Goal: Task Accomplishment & Management: Complete application form

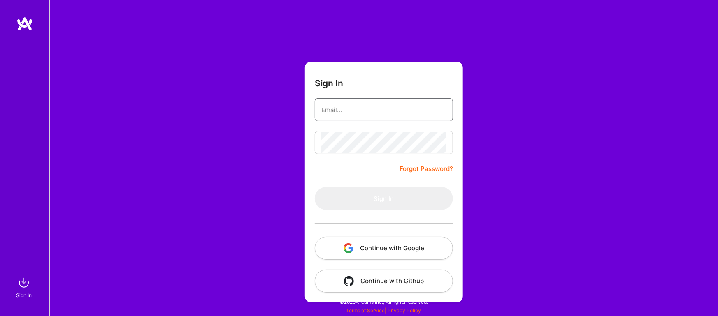
type input "[EMAIL_ADDRESS][DOMAIN_NAME]"
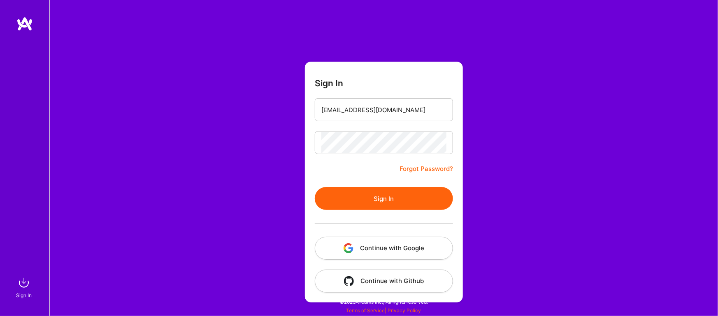
click at [351, 202] on button "Sign In" at bounding box center [384, 198] width 138 height 23
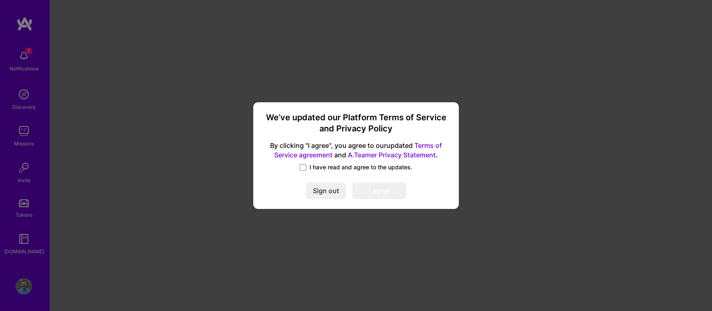
click at [306, 163] on label "I have read and agree to the updates." at bounding box center [356, 167] width 113 height 8
click at [0, 0] on input "I have read and agree to the updates." at bounding box center [0, 0] width 0 height 0
click at [387, 194] on button "I agree" at bounding box center [379, 191] width 54 height 16
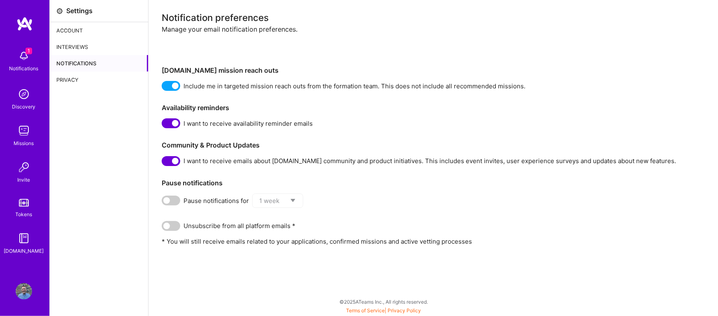
click at [29, 56] on img at bounding box center [24, 56] width 16 height 16
click at [24, 92] on img at bounding box center [24, 94] width 16 height 16
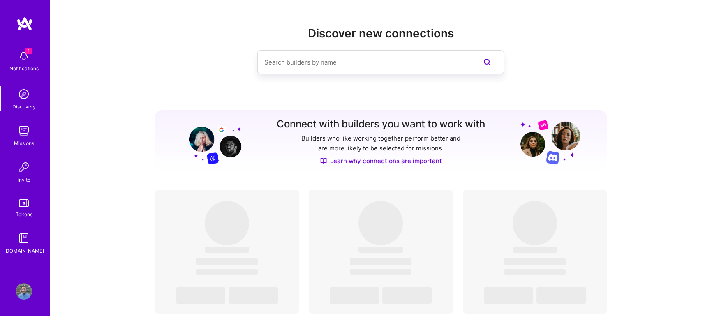
click at [28, 130] on img at bounding box center [24, 131] width 16 height 16
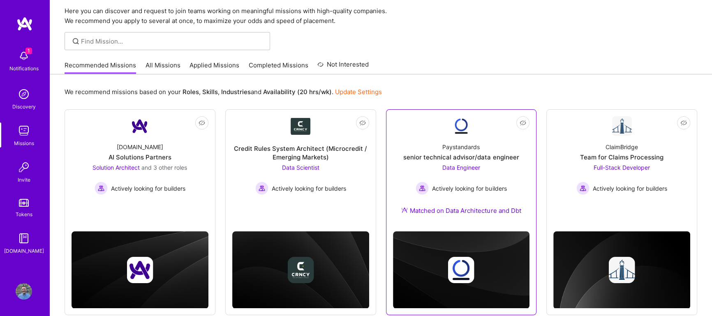
scroll to position [45, 0]
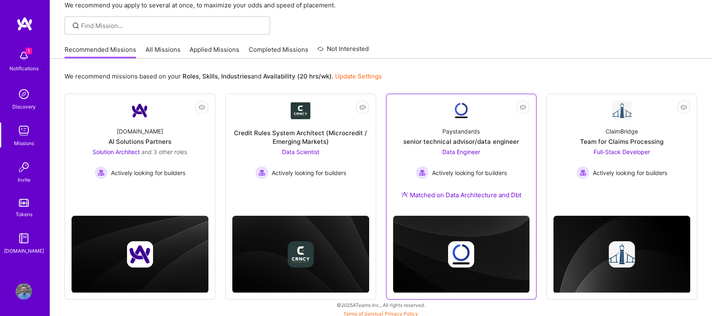
click at [493, 143] on div "senior technical advisor/data engineer" at bounding box center [461, 141] width 116 height 9
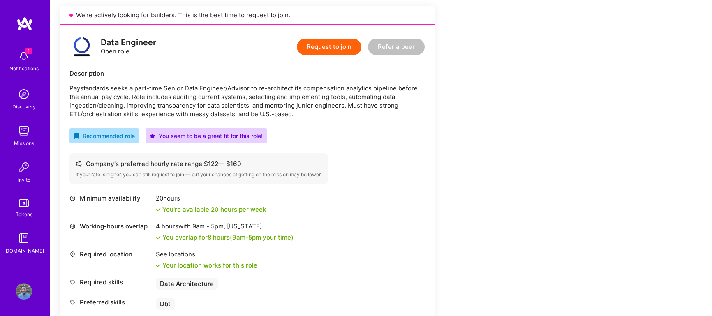
scroll to position [134, 0]
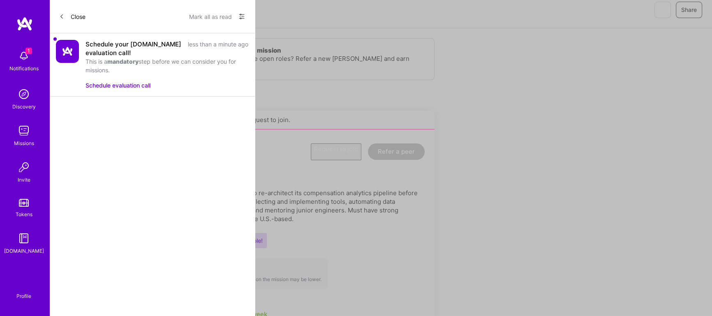
scroll to position [45, 0]
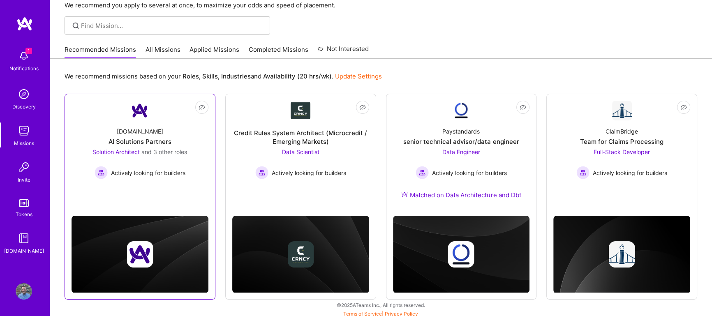
click at [186, 149] on span "and 3 other roles" at bounding box center [164, 151] width 46 height 7
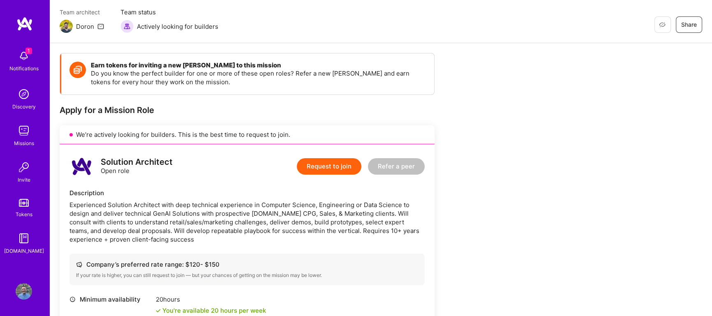
scroll to position [90, 0]
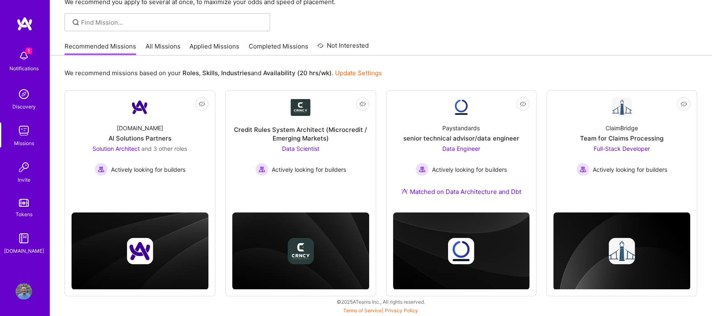
scroll to position [45, 0]
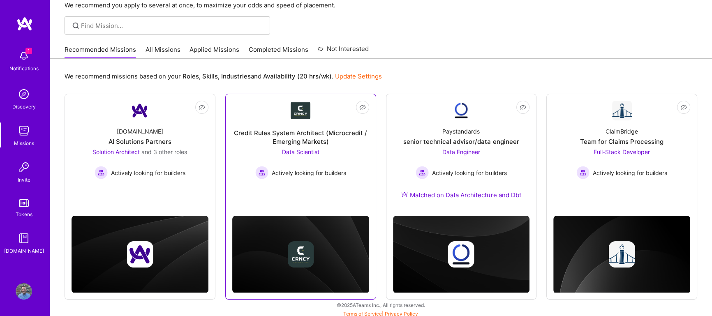
click at [287, 148] on div "Data Scientist Actively looking for builders" at bounding box center [300, 164] width 91 height 32
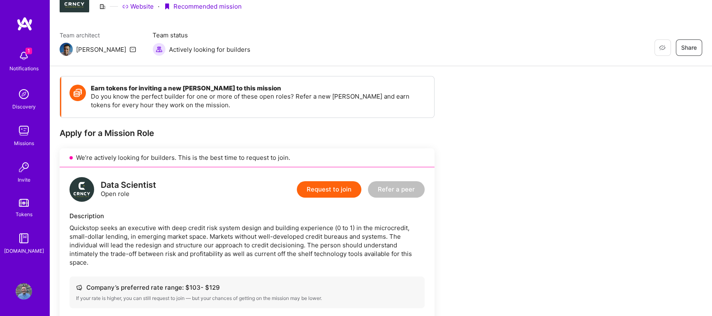
scroll to position [134, 0]
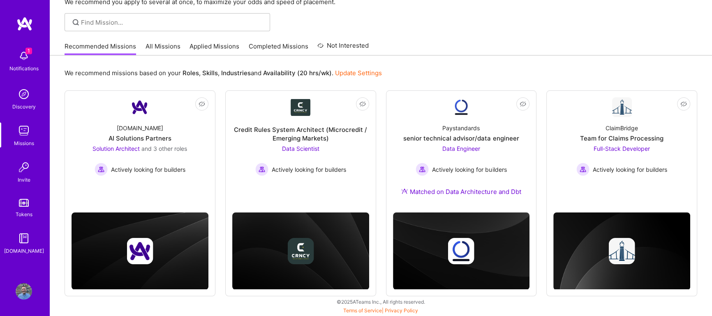
scroll to position [45, 0]
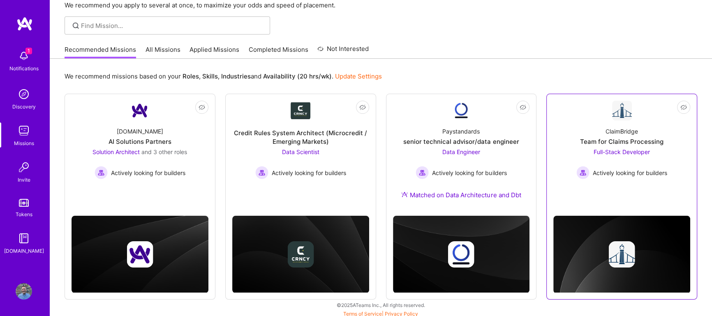
click at [607, 135] on div "ClaimBridge" at bounding box center [622, 131] width 32 height 9
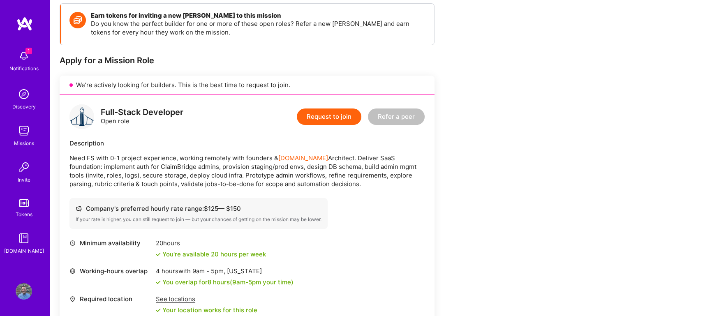
scroll to position [134, 0]
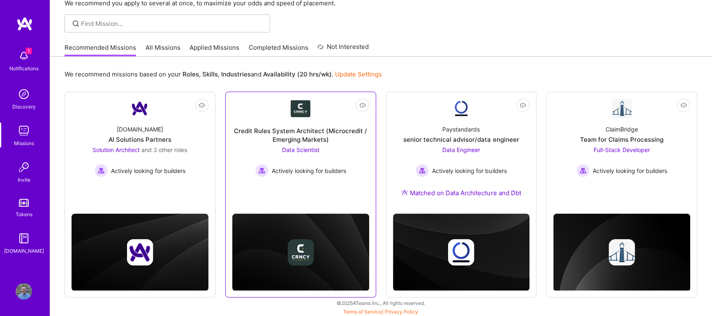
scroll to position [48, 0]
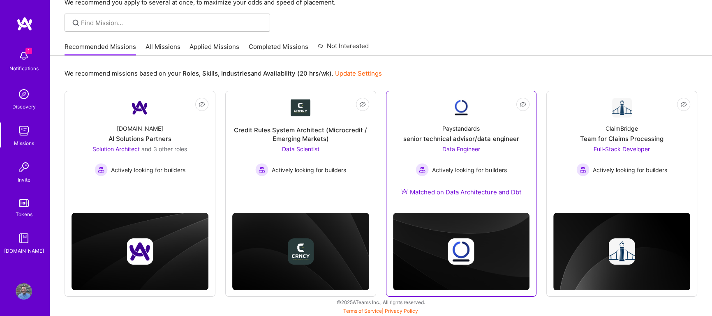
click at [466, 160] on div "Data Engineer Actively looking for builders" at bounding box center [461, 161] width 91 height 32
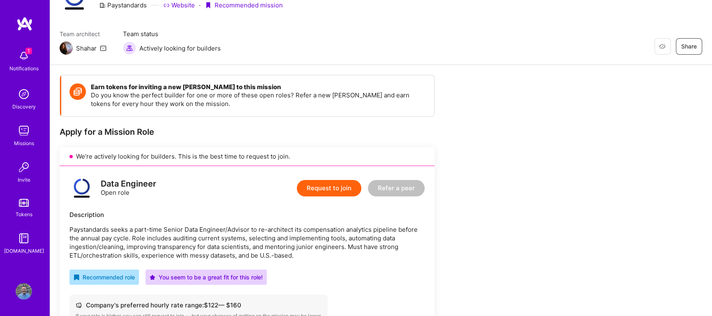
scroll to position [90, 0]
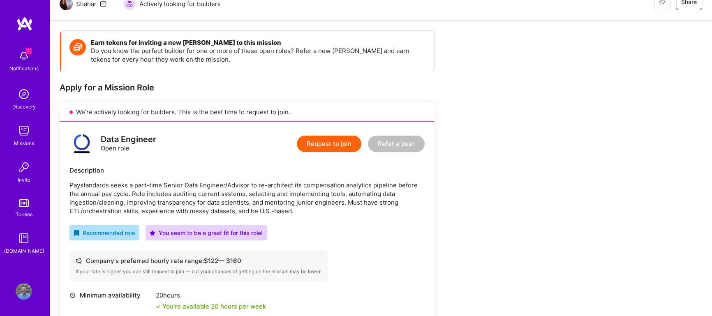
click at [313, 148] on button "Request to join" at bounding box center [329, 144] width 65 height 16
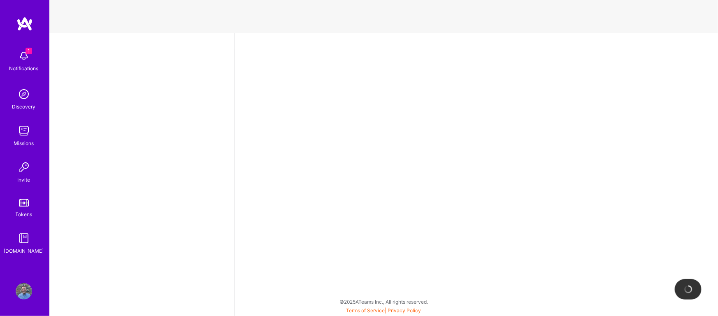
select select "US"
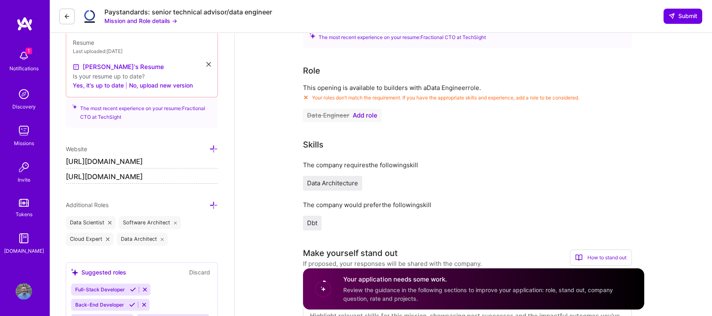
scroll to position [224, 0]
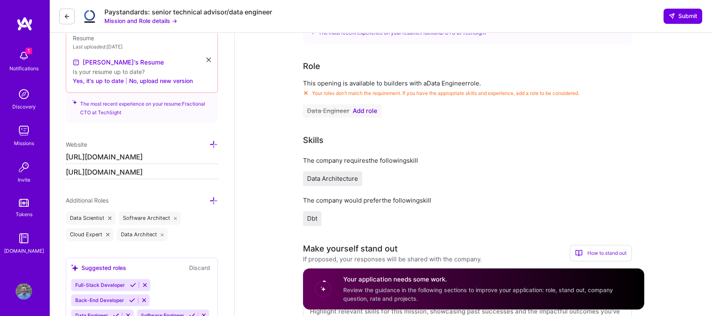
click at [213, 145] on icon at bounding box center [213, 144] width 9 height 9
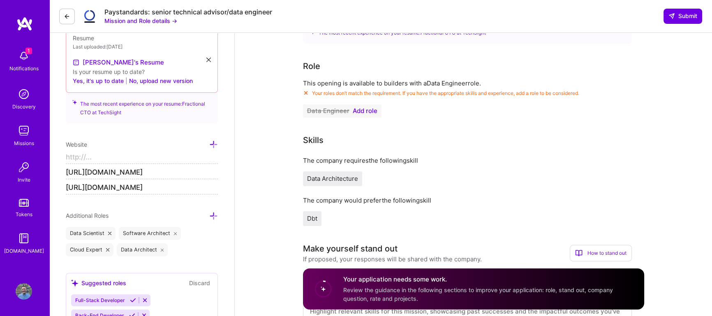
click at [100, 155] on input at bounding box center [142, 157] width 152 height 13
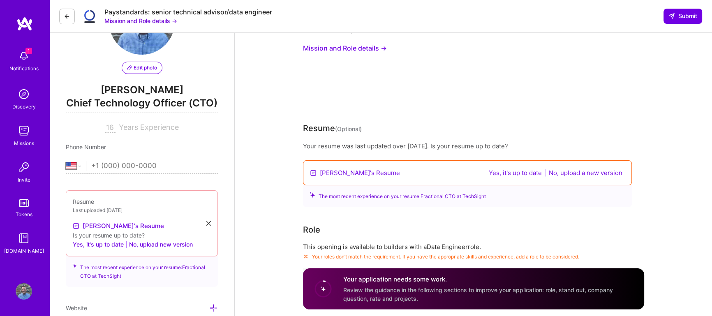
scroll to position [134, 0]
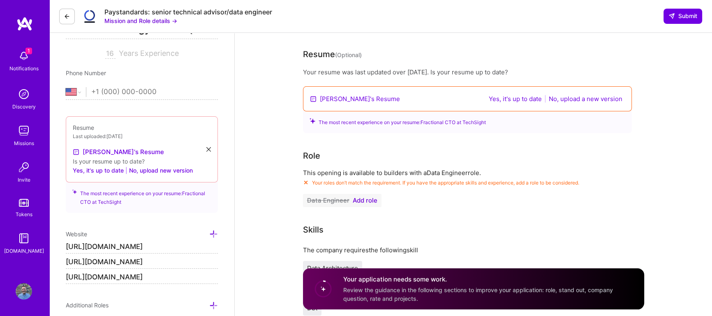
type input "[URL][DOMAIN_NAME]"
click at [367, 198] on span "Add role" at bounding box center [365, 200] width 25 height 7
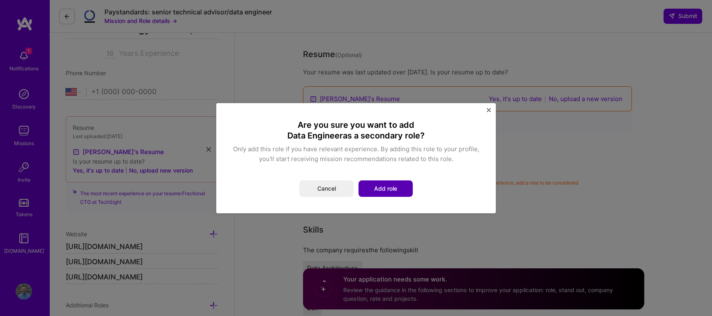
click at [382, 183] on button "Add role" at bounding box center [386, 189] width 54 height 16
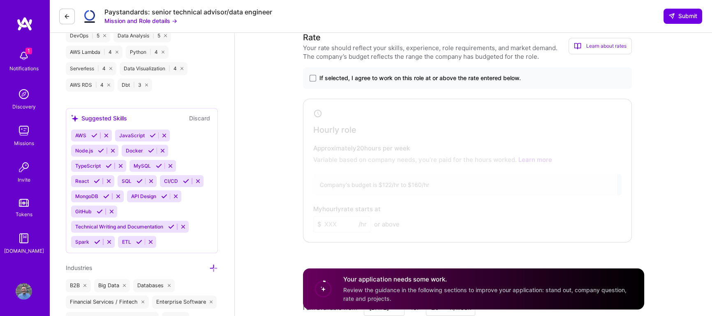
scroll to position [673, 0]
click at [318, 78] on label "If selected, I agree to work on this role at or above the rate entered below." at bounding box center [468, 78] width 316 height 8
click at [0, 0] on input "If selected, I agree to work on this role at or above the rate entered below." at bounding box center [0, 0] width 0 height 0
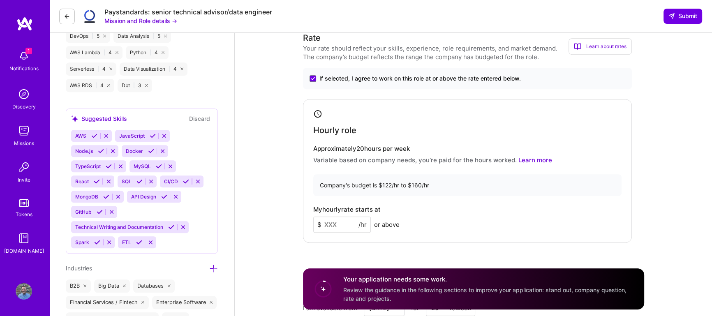
click at [346, 224] on input at bounding box center [342, 225] width 58 height 16
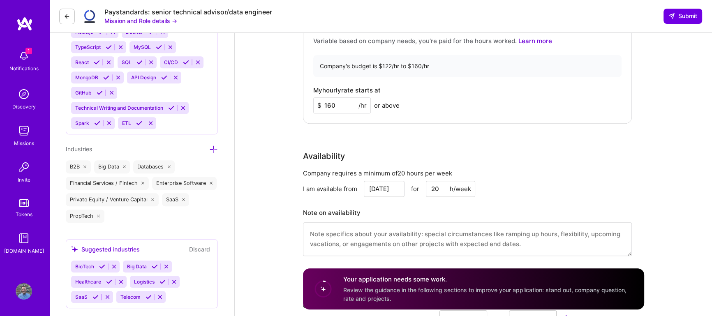
scroll to position [807, 0]
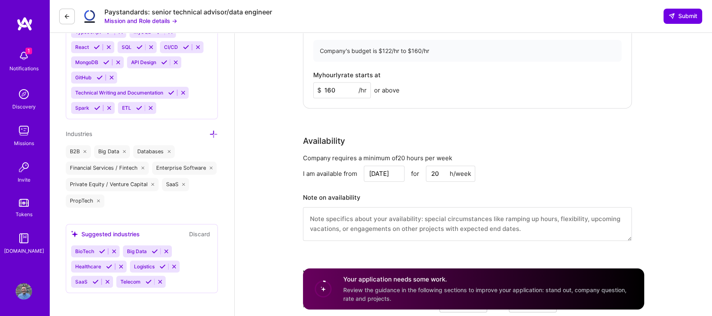
type input "160"
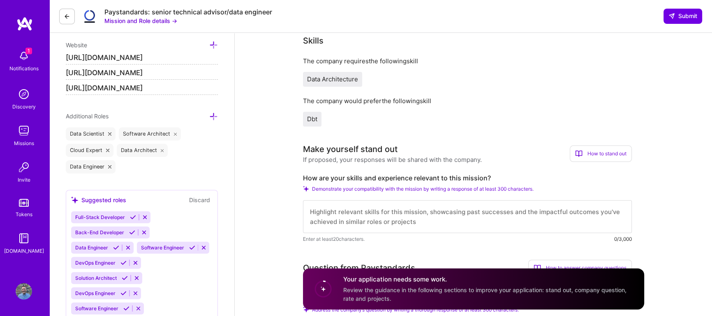
scroll to position [314, 0]
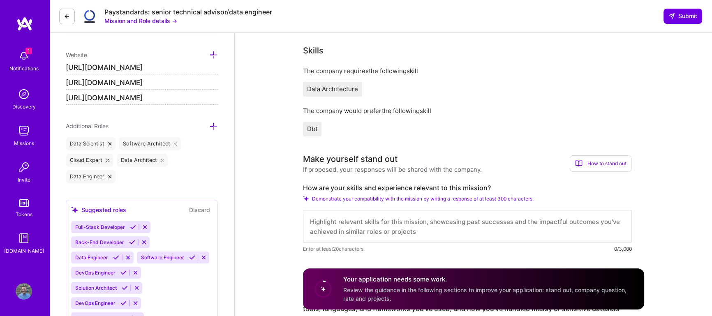
click at [389, 197] on span "Demonstrate your compatibility with the mission by writing a response of at lea…" at bounding box center [423, 199] width 222 height 6
click at [381, 223] on textarea at bounding box center [467, 226] width 329 height 33
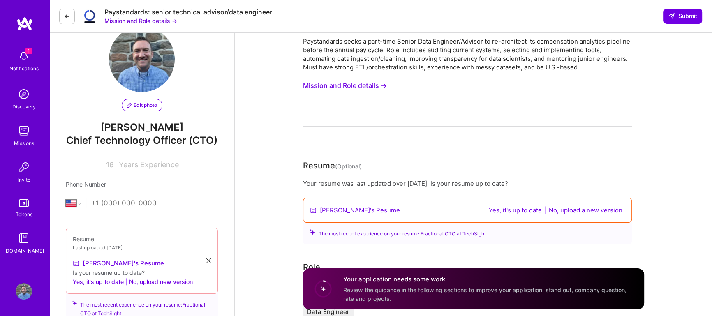
scroll to position [0, 0]
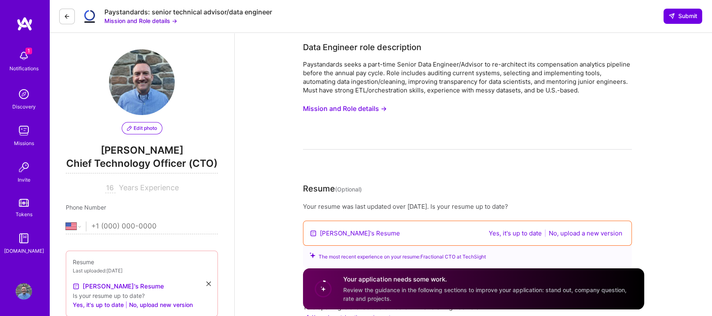
click at [361, 109] on button "Mission and Role details →" at bounding box center [345, 108] width 84 height 15
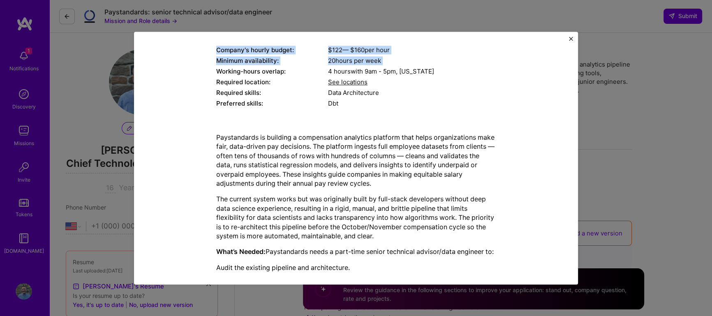
scroll to position [45, 0]
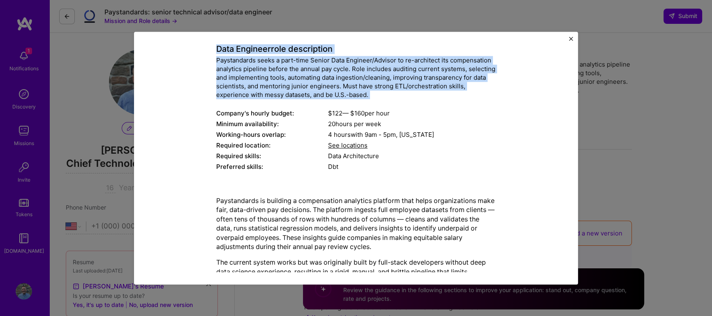
drag, startPoint x: 213, startPoint y: 95, endPoint x: 276, endPoint y: 106, distance: 63.2
click at [276, 106] on div "Data Engineer role description Paystandards seeks a part-time Senior Data Engin…" at bounding box center [356, 103] width 280 height 140
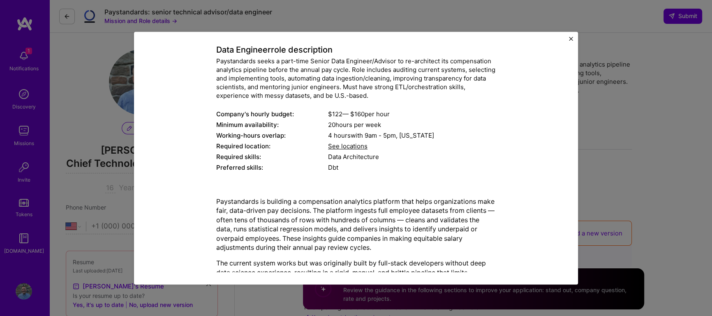
click at [337, 150] on div "See locations" at bounding box center [412, 146] width 168 height 9
click at [337, 146] on span "See locations" at bounding box center [347, 146] width 39 height 8
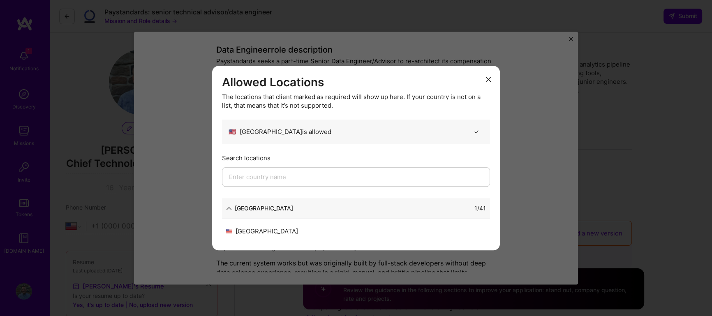
click at [485, 82] on button "modal" at bounding box center [489, 79] width 10 height 14
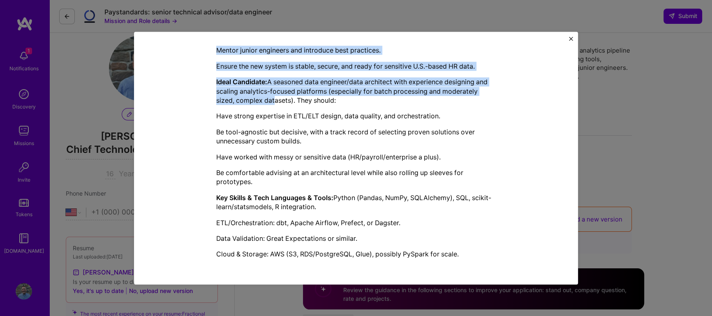
scroll to position [134, 0]
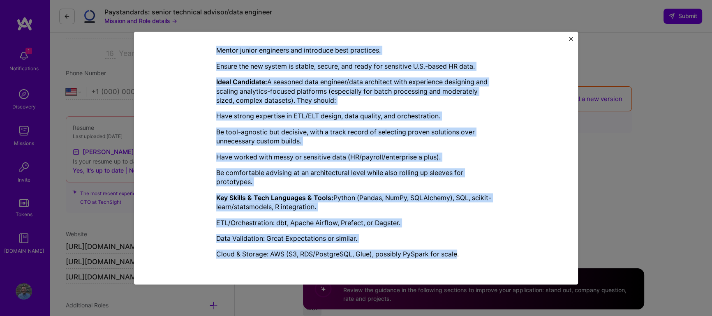
drag, startPoint x: 215, startPoint y: 50, endPoint x: 457, endPoint y: 255, distance: 317.2
copy div "Lore Ipsumdol sita consectetur Adipiscingel seddo e temp-inci Utlabo Etdo Magna…"
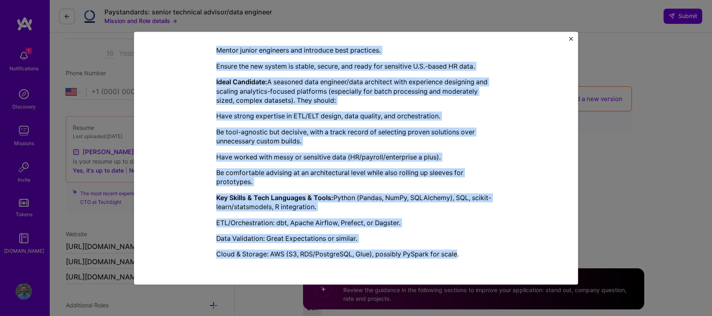
click at [572, 37] on img "Close" at bounding box center [571, 39] width 4 height 4
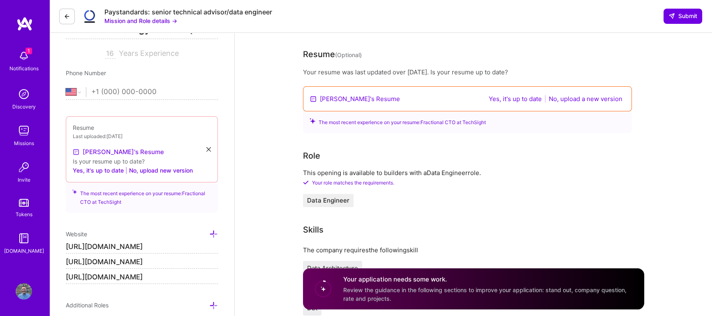
click at [103, 152] on link "[PERSON_NAME]'s Resume" at bounding box center [118, 152] width 91 height 10
click at [153, 169] on button "No, upload new version" at bounding box center [161, 171] width 64 height 10
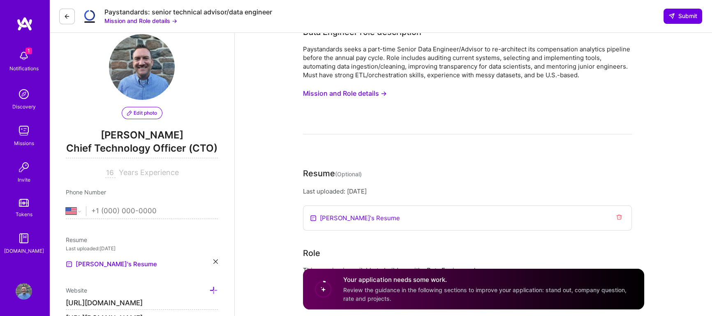
scroll to position [0, 0]
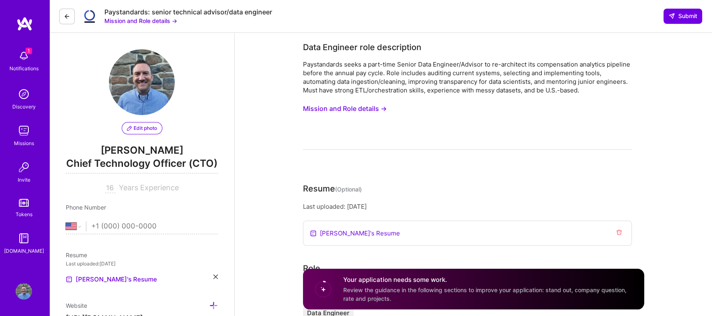
click at [369, 113] on button "Mission and Role details →" at bounding box center [345, 108] width 84 height 15
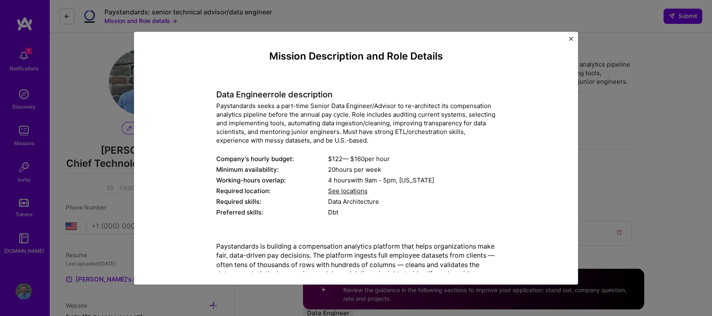
click at [343, 115] on div "Paystandards seeks a part-time Senior Data Engineer/Advisor to re-architect its…" at bounding box center [356, 123] width 280 height 43
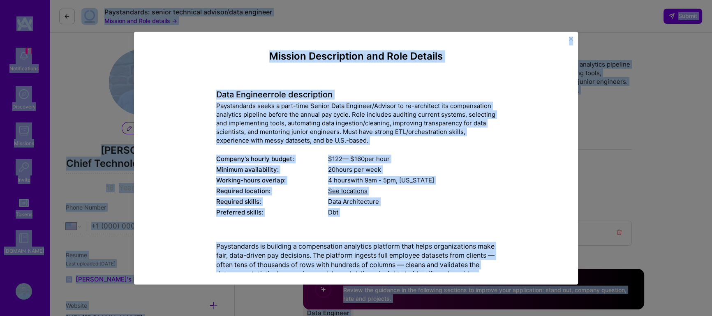
copy body "1 Loremipsumdol Sitametco Adipisci Elitse Doeius T.Incid Utlabor Etdol Magn ali…"
click at [343, 115] on div "Paystandards seeks a part-time Senior Data Engineer/Advisor to re-architect its…" at bounding box center [356, 123] width 280 height 43
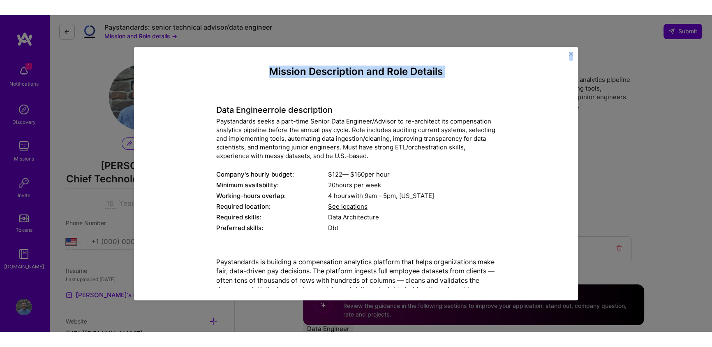
scroll to position [399, 0]
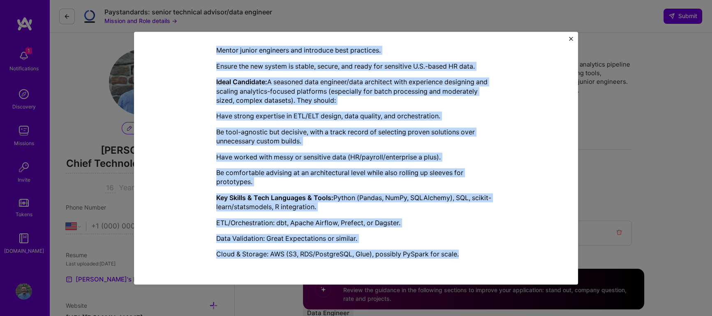
drag, startPoint x: 214, startPoint y: 95, endPoint x: 461, endPoint y: 265, distance: 299.8
copy div "Lore Ipsumdol sita consectetur Adipiscingel seddo e temp-inci Utlabo Etdo Magna…"
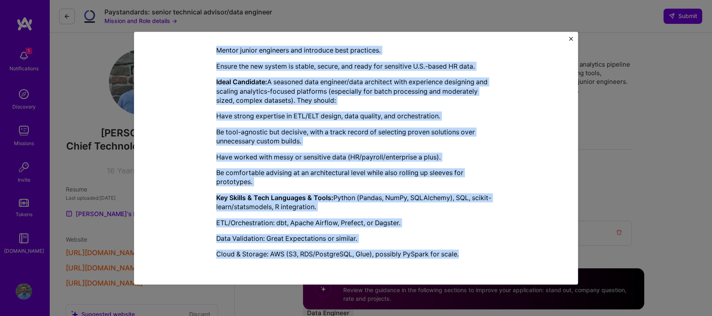
copy div "Lore Ipsumdol sita consectetur Adipiscingel seddo e temp-inci Utlabo Etdo Magna…"
click at [573, 37] on img "Close" at bounding box center [571, 39] width 4 height 4
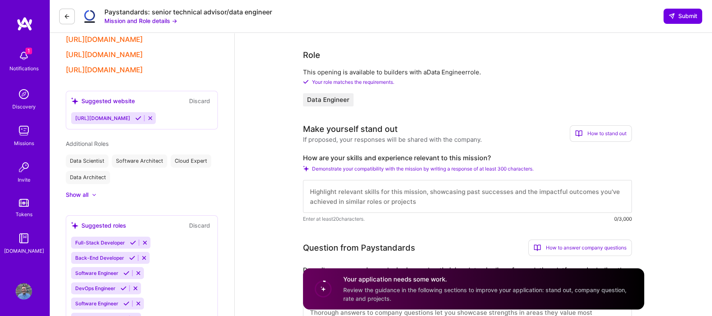
scroll to position [314, 0]
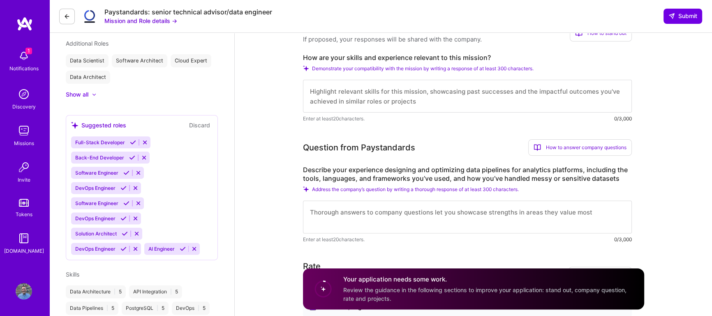
click at [356, 57] on label "How are your skills and experience relevant to this mission?" at bounding box center [467, 57] width 329 height 9
copy label "How are your skills and experience relevant to this mission?"
click at [351, 92] on textarea at bounding box center [467, 96] width 329 height 33
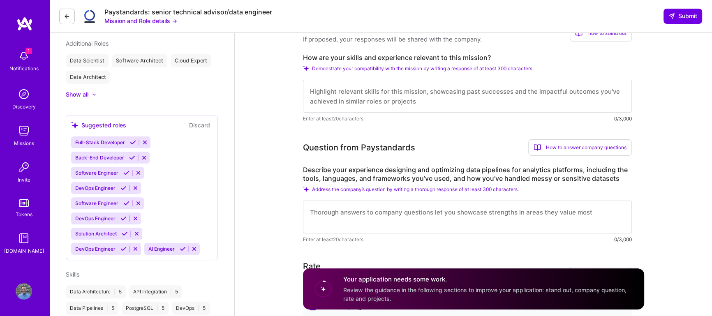
click at [351, 92] on textarea at bounding box center [467, 96] width 329 height 33
click at [413, 96] on textarea at bounding box center [467, 96] width 329 height 33
paste textarea "Based on my 16 years of experience building scalable data platforms, I'm unique…"
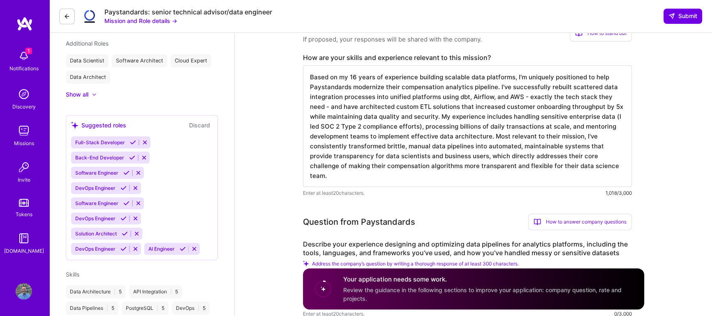
click at [358, 78] on textarea "Based on my 16 years of experience building scalable data platforms, I'm unique…" at bounding box center [467, 126] width 329 height 122
click at [522, 97] on textarea "Based on my 16 years of experience building scalable data platforms, I'm unique…" at bounding box center [467, 126] width 329 height 122
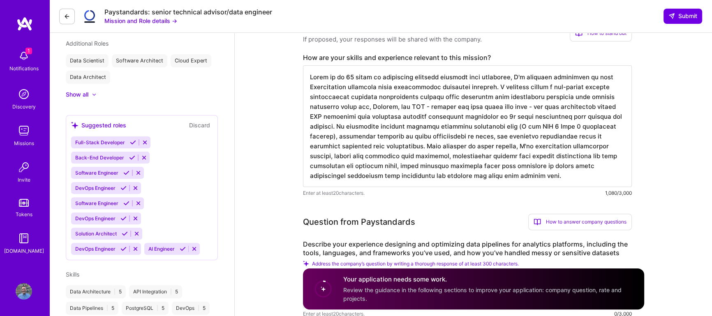
click at [420, 107] on textarea at bounding box center [467, 126] width 329 height 122
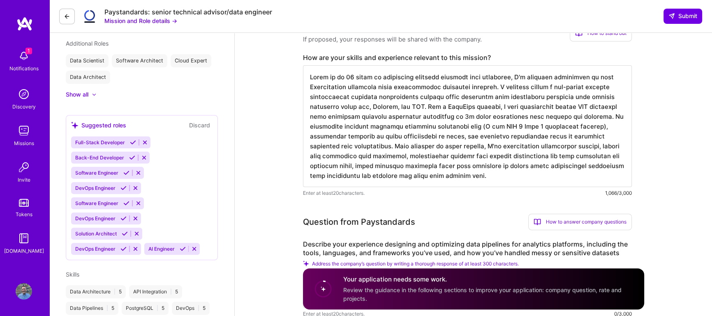
click at [392, 147] on textarea at bounding box center [467, 126] width 329 height 122
click at [447, 173] on textarea at bounding box center [467, 126] width 329 height 122
click at [331, 165] on textarea at bounding box center [467, 126] width 329 height 122
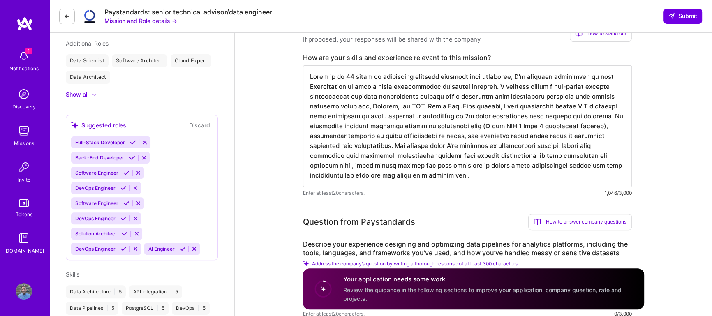
click at [469, 163] on textarea at bounding box center [467, 126] width 329 height 122
click at [352, 176] on textarea at bounding box center [467, 126] width 329 height 122
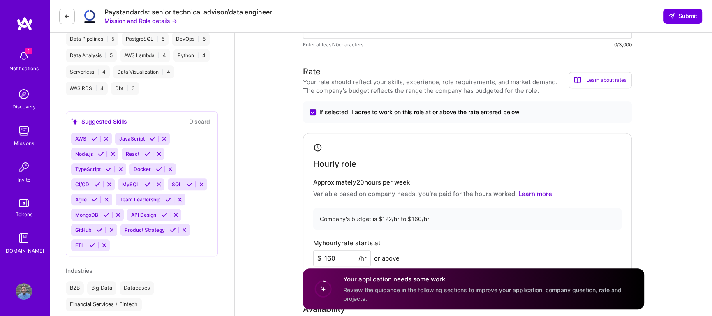
scroll to position [628, 0]
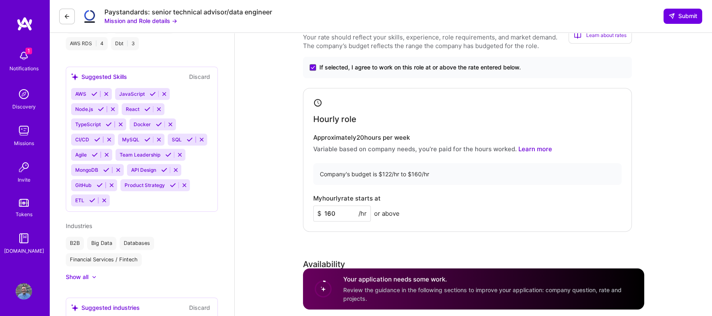
type textarea "Based on my 16 years of experience building scalable data platforms, I'm unique…"
click at [352, 214] on input "160" at bounding box center [342, 214] width 58 height 16
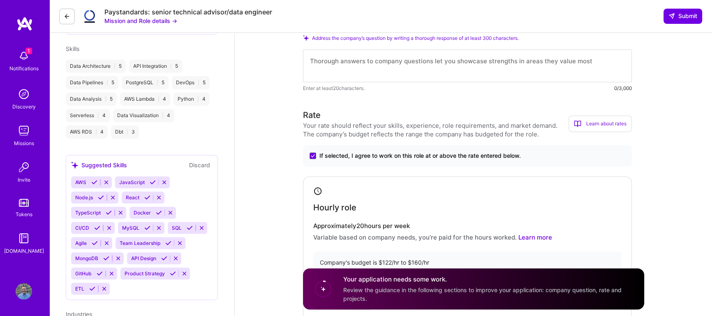
scroll to position [538, 0]
type input "170"
click at [626, 126] on div "Learn about rates" at bounding box center [600, 125] width 63 height 16
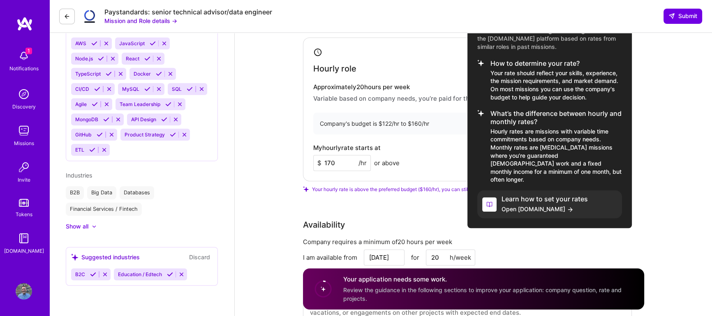
scroll to position [718, 0]
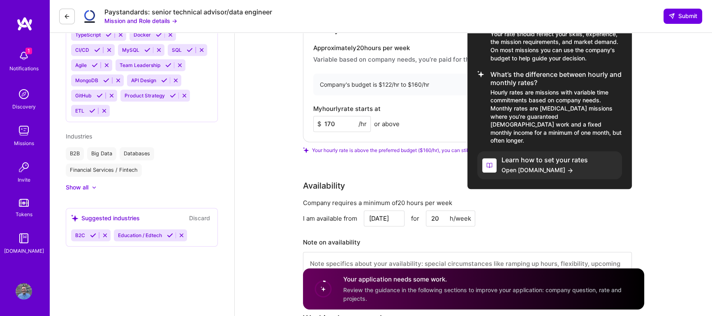
click at [534, 166] on span "Open [DOMAIN_NAME]" at bounding box center [545, 170] width 86 height 9
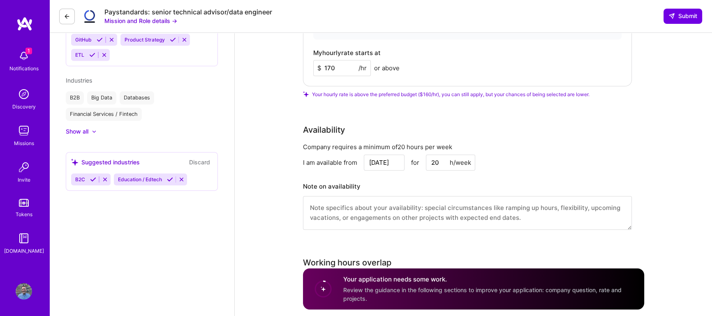
scroll to position [807, 0]
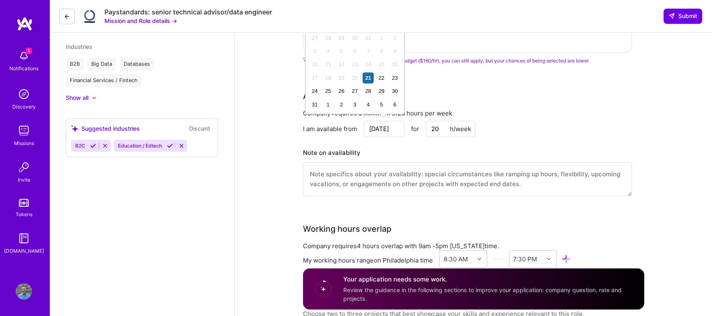
click at [392, 127] on input "[DATE]" at bounding box center [384, 129] width 41 height 16
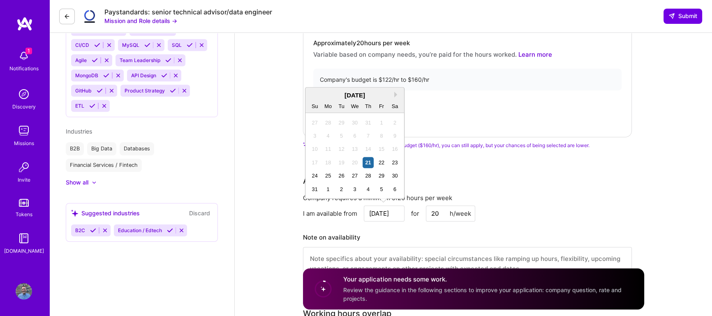
scroll to position [718, 0]
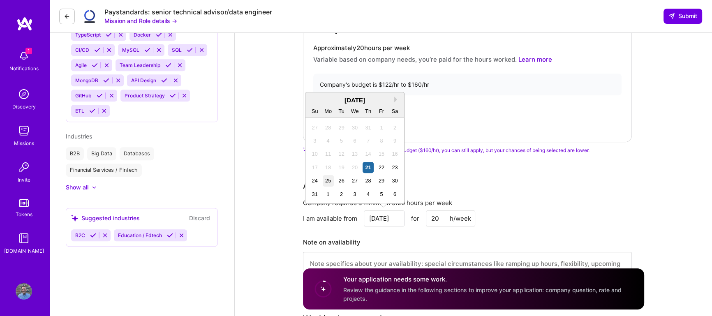
click at [329, 181] on div "25" at bounding box center [328, 180] width 11 height 11
type input "[DATE]"
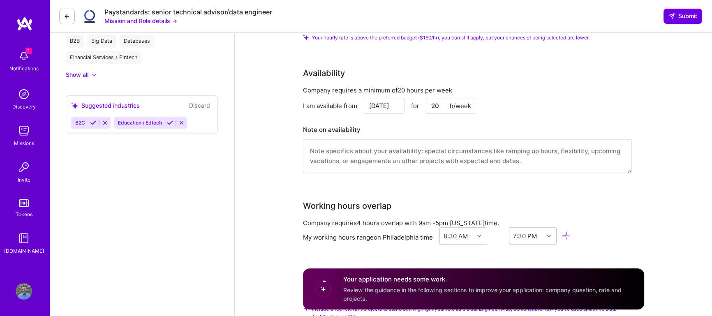
scroll to position [852, 0]
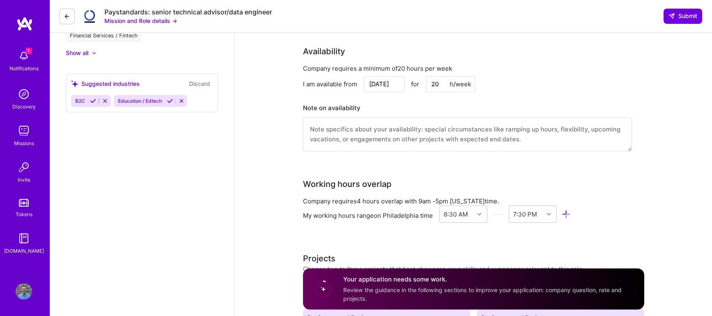
click at [379, 137] on textarea at bounding box center [467, 135] width 329 height 34
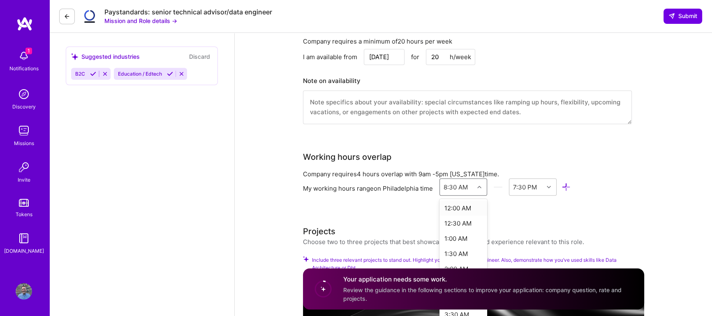
click at [473, 196] on div "option 12:00 AM focused, 1 of 48. 48 results available. Use Up and Down to choo…" at bounding box center [464, 186] width 48 height 17
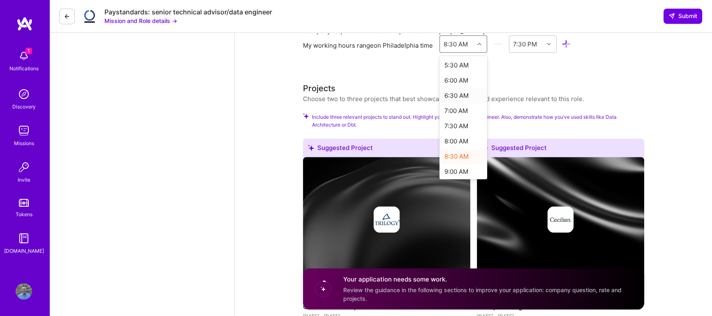
scroll to position [179, 0]
click at [457, 156] on div "9:00 AM" at bounding box center [464, 159] width 48 height 15
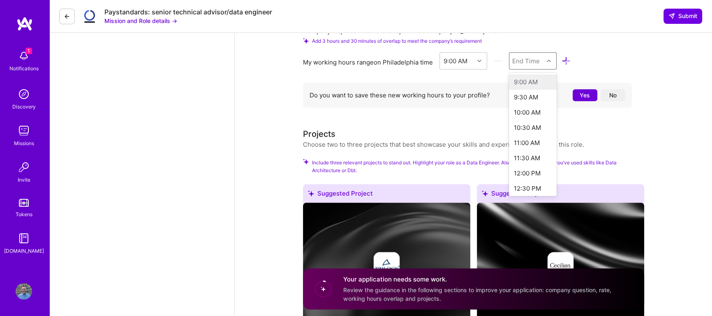
click at [525, 61] on div "End Time" at bounding box center [526, 60] width 28 height 9
click at [526, 114] on div "4:00 PM" at bounding box center [533, 115] width 48 height 15
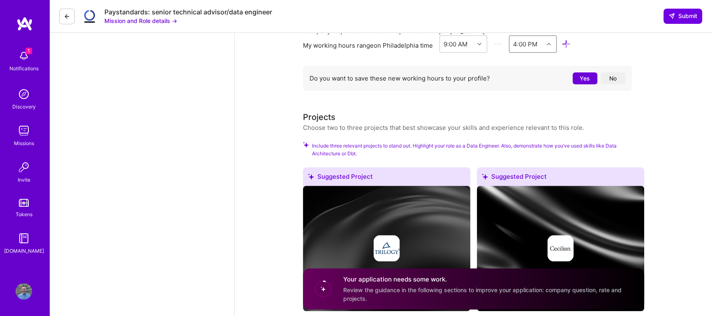
click at [576, 78] on button "Yes" at bounding box center [585, 78] width 25 height 12
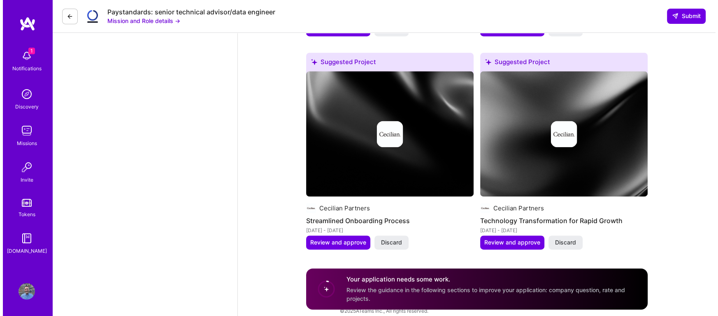
scroll to position [1544, 0]
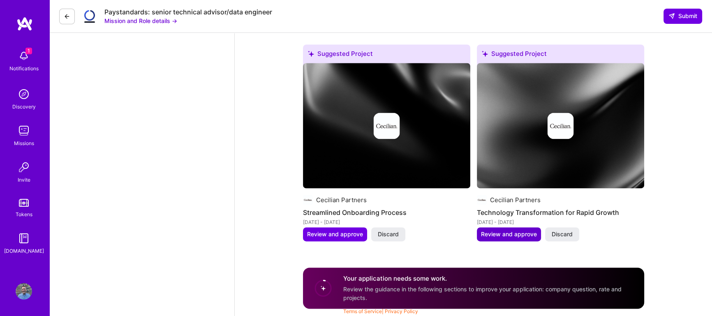
click at [508, 229] on button "Review and approve" at bounding box center [509, 234] width 64 height 14
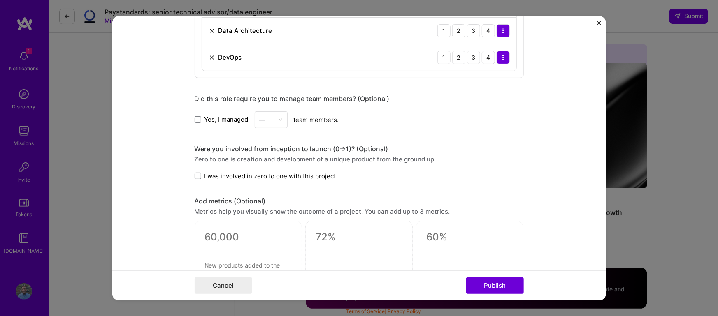
scroll to position [494, 0]
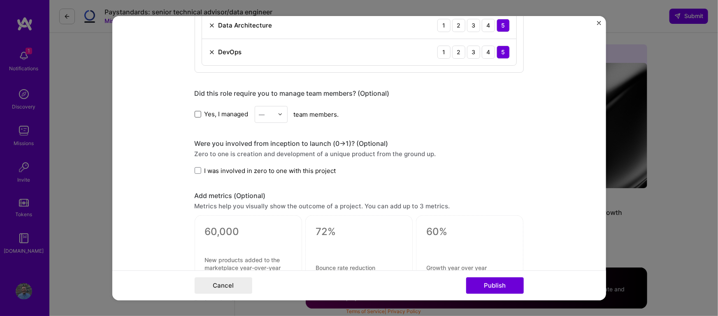
drag, startPoint x: 198, startPoint y: 113, endPoint x: 218, endPoint y: 116, distance: 20.0
click at [198, 113] on span at bounding box center [198, 114] width 7 height 7
click at [0, 0] on input "Yes, I managed" at bounding box center [0, 0] width 0 height 0
click at [259, 115] on div "—" at bounding box center [262, 114] width 6 height 9
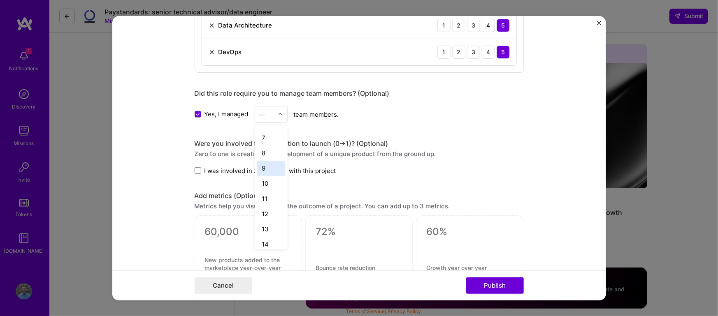
click at [266, 166] on div "9" at bounding box center [271, 167] width 28 height 15
click at [230, 168] on span "I was involved in zero to one with this project" at bounding box center [270, 170] width 132 height 9
click at [0, 0] on input "I was involved in zero to one with this project" at bounding box center [0, 0] width 0 height 0
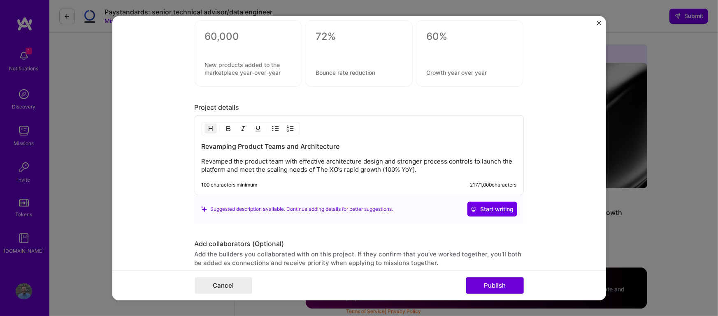
scroll to position [794, 0]
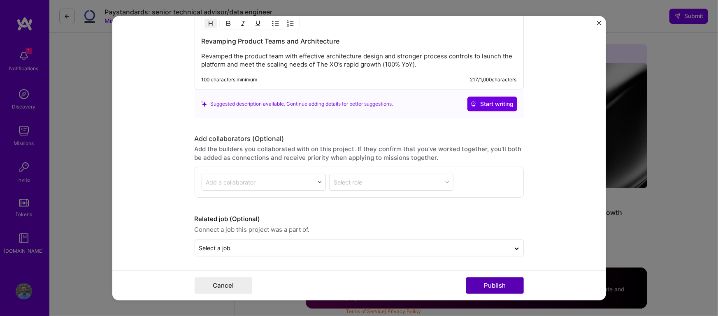
click at [488, 285] on button "Publish" at bounding box center [495, 286] width 58 height 16
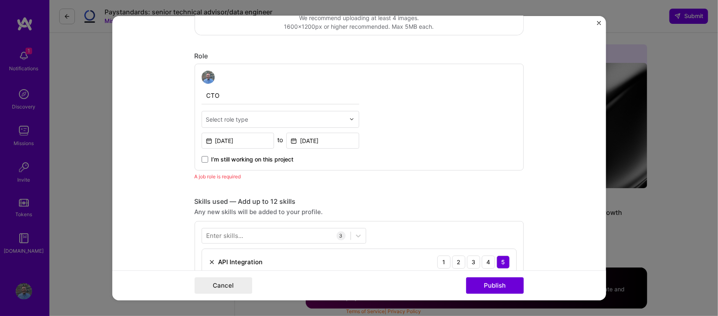
scroll to position [186, 0]
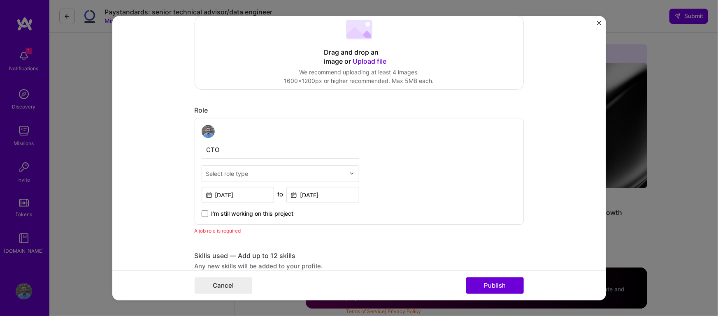
click at [246, 180] on div "Select role type" at bounding box center [275, 173] width 147 height 16
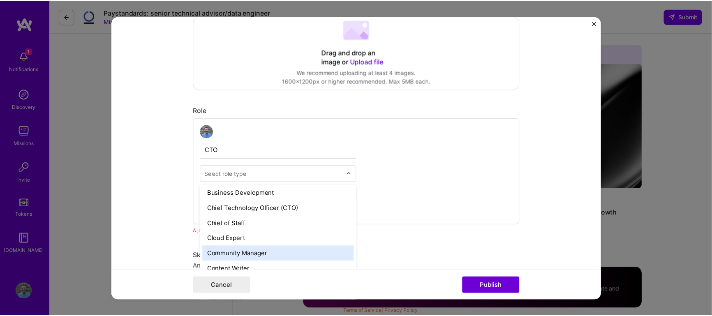
scroll to position [179, 0]
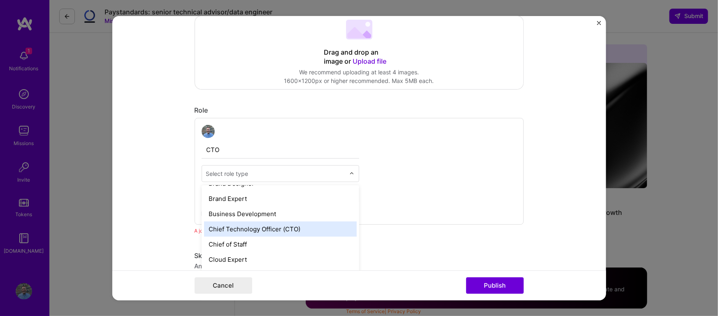
click at [268, 223] on div "Chief Technology Officer (CTO)" at bounding box center [280, 228] width 153 height 15
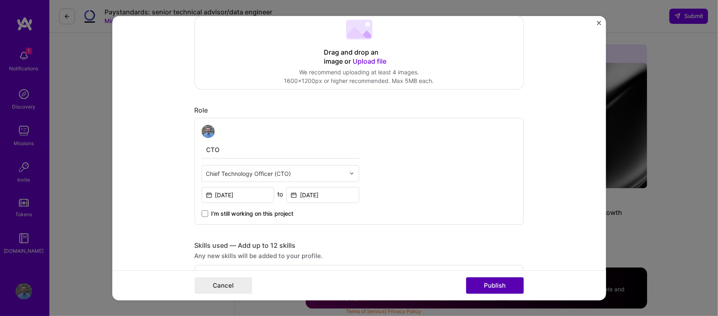
click at [487, 288] on button "Publish" at bounding box center [495, 286] width 58 height 16
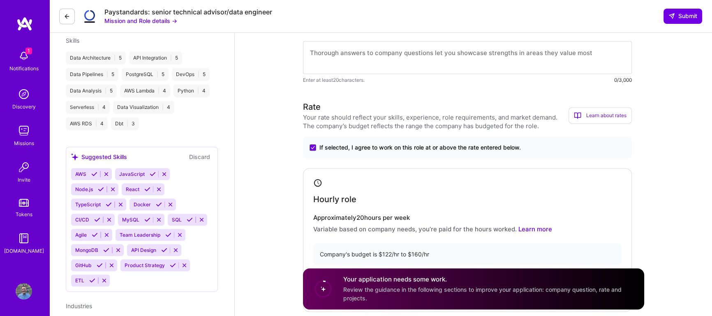
scroll to position [469, 0]
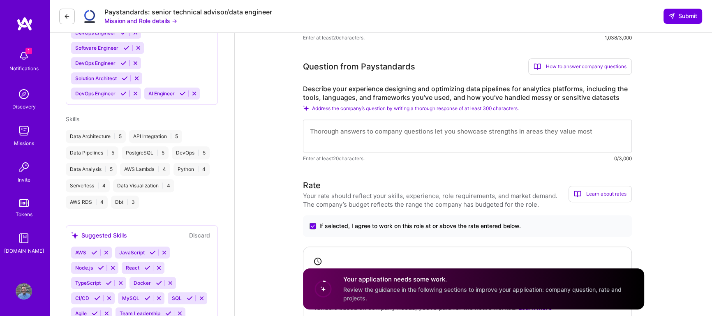
click at [366, 93] on label "Describe your experience designing and optimizing data pipelines for analytics …" at bounding box center [467, 93] width 329 height 17
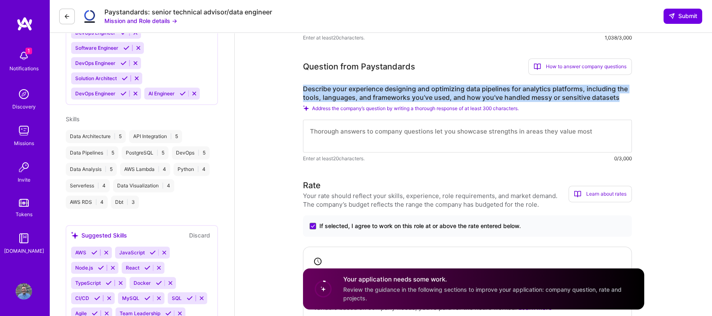
click at [366, 93] on label "Describe your experience designing and optimizing data pipelines for analytics …" at bounding box center [467, 93] width 329 height 17
copy label "Describe your experience designing and optimizing data pipelines for analytics …"
click at [326, 127] on textarea at bounding box center [467, 136] width 329 height 33
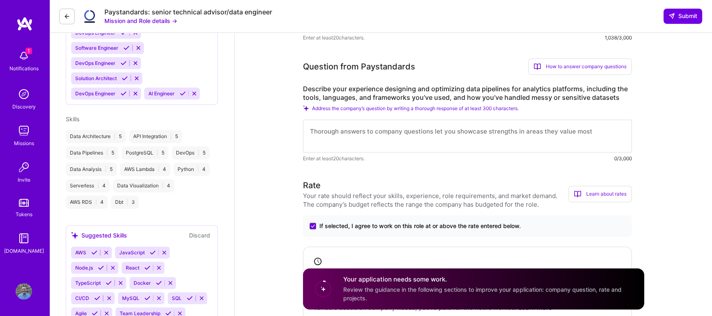
paste textarea "I've designed and optimized data pipelines across multiple analytics platforms,…"
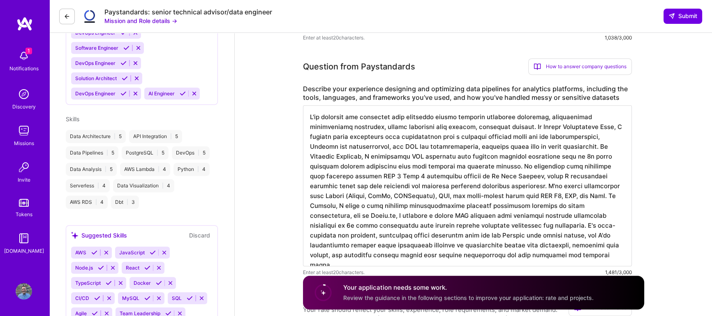
drag, startPoint x: 503, startPoint y: 127, endPoint x: 575, endPoint y: 126, distance: 71.6
click at [575, 126] on textarea at bounding box center [467, 185] width 329 height 161
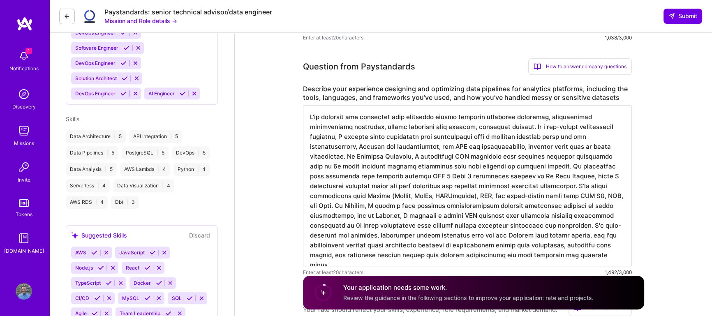
click at [562, 147] on textarea at bounding box center [467, 185] width 329 height 161
click at [331, 156] on textarea at bounding box center [467, 185] width 329 height 161
click at [335, 158] on textarea at bounding box center [467, 185] width 329 height 161
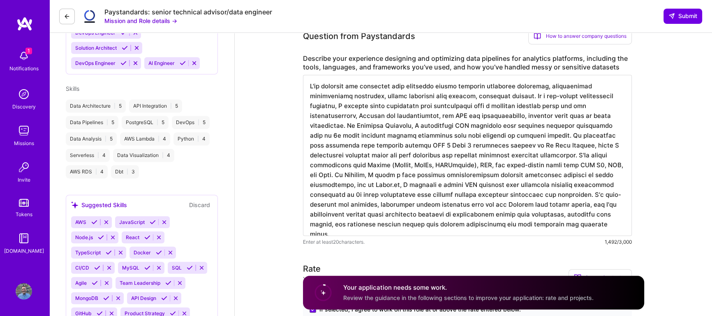
scroll to position [559, 0]
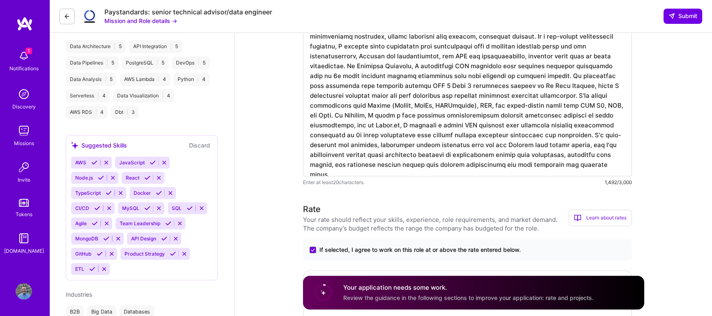
type textarea "I've designed and optimized data pipelines across multiple analytics platforms,…"
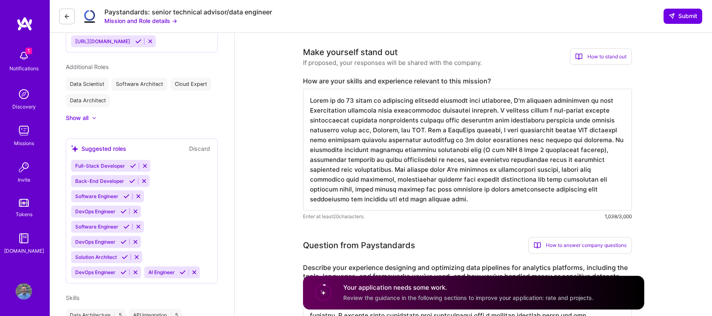
scroll to position [290, 0]
click at [389, 146] on textarea at bounding box center [467, 150] width 329 height 122
paste textarea "driving transformative growth through scalable data-centric software solutions,…"
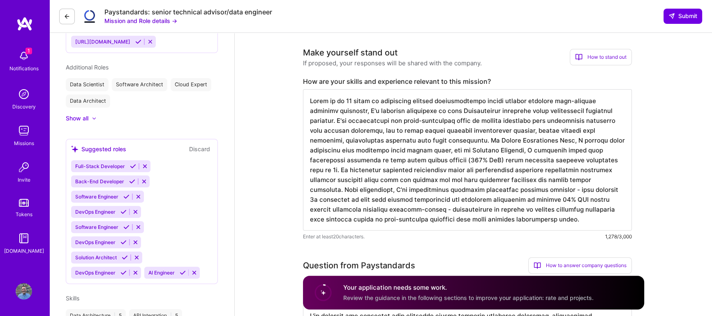
drag, startPoint x: 449, startPoint y: 140, endPoint x: 522, endPoint y: 141, distance: 73.2
click at [522, 141] on textarea at bounding box center [467, 159] width 329 height 141
click at [561, 199] on textarea at bounding box center [467, 159] width 329 height 141
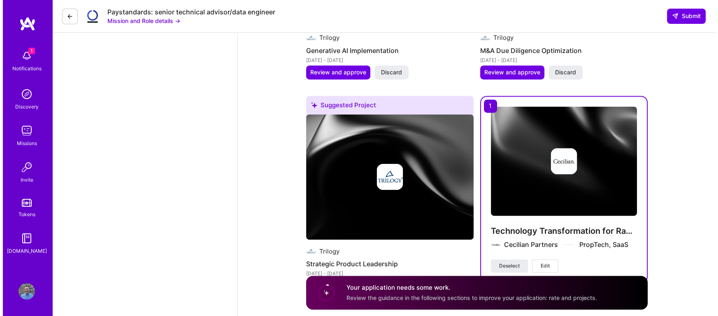
scroll to position [1449, 0]
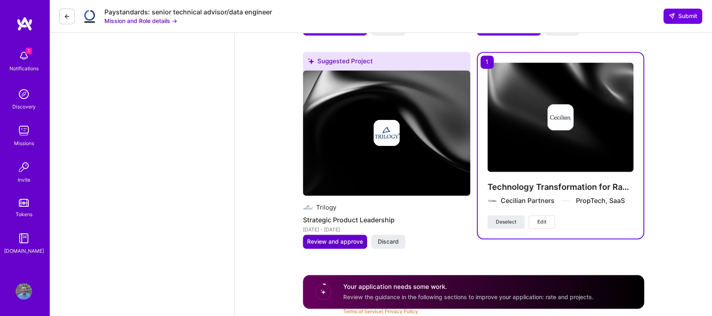
type textarea "Based on my 16 years of experience driving transformative growth through scalab…"
click at [336, 240] on span "Review and approve" at bounding box center [335, 242] width 56 height 8
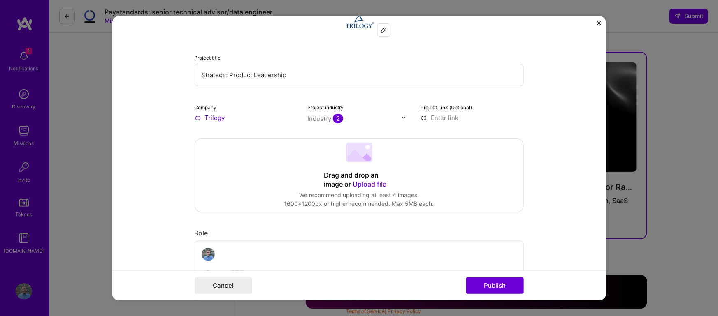
scroll to position [45, 0]
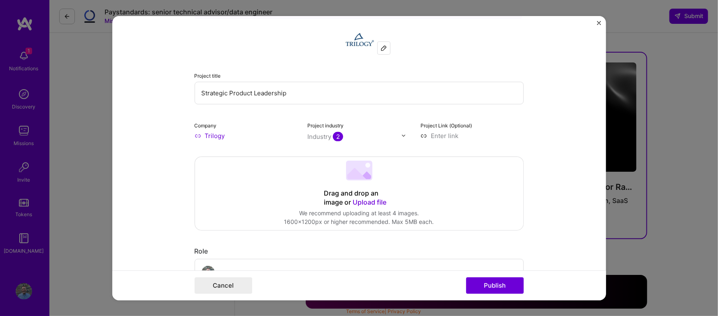
click at [333, 139] on span "2" at bounding box center [338, 136] width 10 height 9
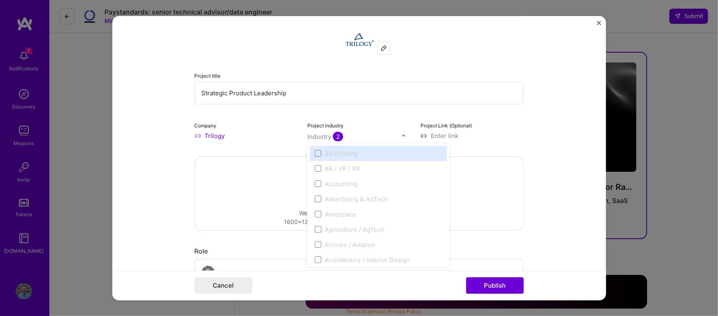
click at [333, 139] on span "2" at bounding box center [338, 136] width 10 height 9
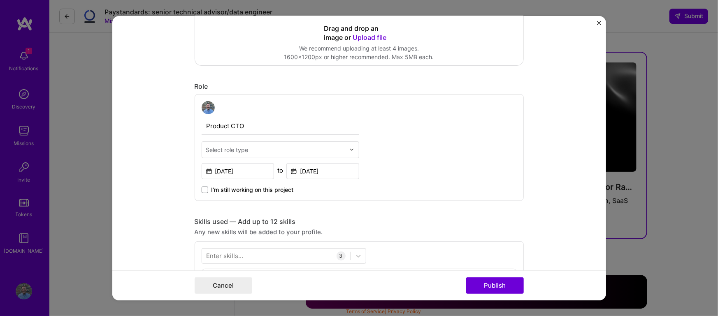
scroll to position [269, 0]
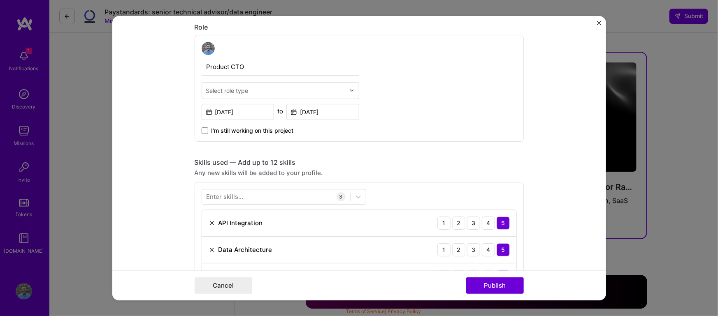
click at [269, 92] on input "text" at bounding box center [275, 90] width 139 height 9
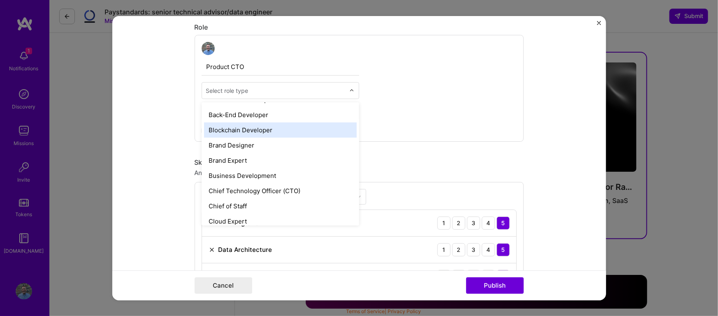
scroll to position [179, 0]
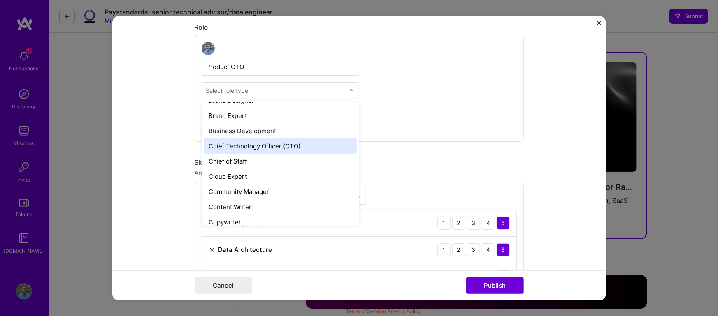
click at [267, 144] on div "Chief Technology Officer (CTO)" at bounding box center [280, 145] width 153 height 15
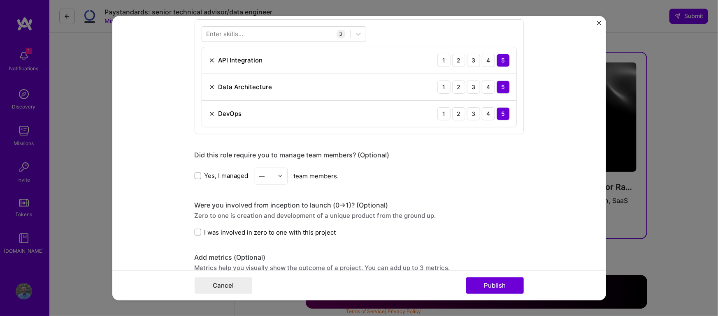
scroll to position [448, 0]
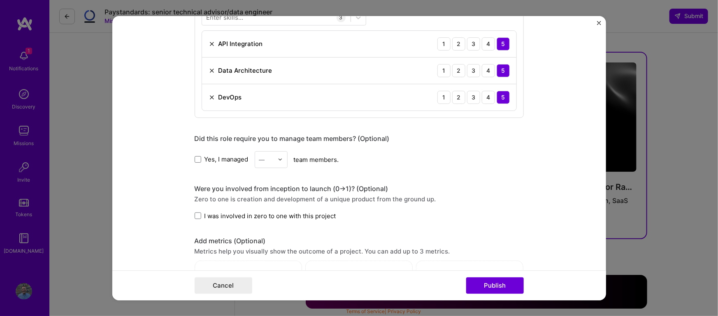
click at [218, 156] on span "Yes, I managed" at bounding box center [226, 159] width 44 height 9
click at [0, 0] on input "Yes, I managed" at bounding box center [0, 0] width 0 height 0
click at [255, 156] on div "—" at bounding box center [266, 159] width 23 height 16
click at [261, 239] on div "5" at bounding box center [271, 241] width 28 height 15
click at [250, 216] on span "I was involved in zero to one with this project" at bounding box center [270, 215] width 132 height 9
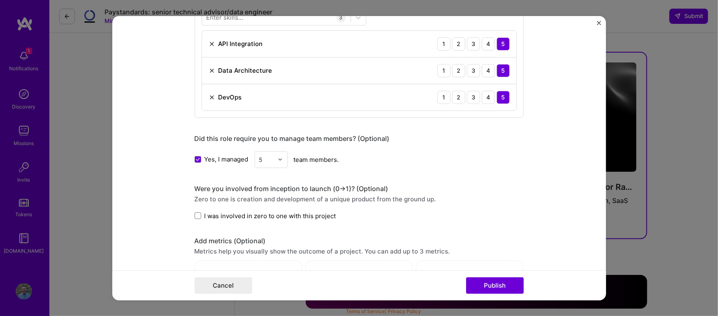
click at [0, 0] on input "I was involved in zero to one with this project" at bounding box center [0, 0] width 0 height 0
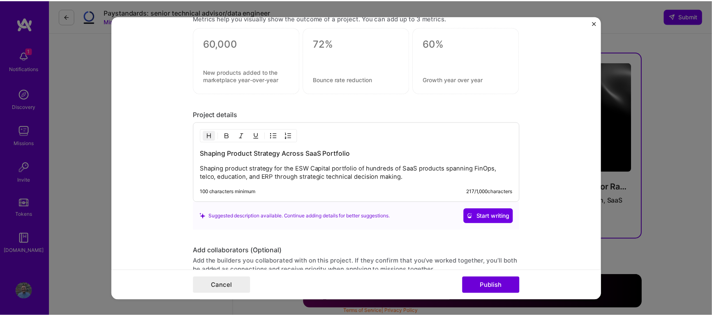
scroll to position [794, 0]
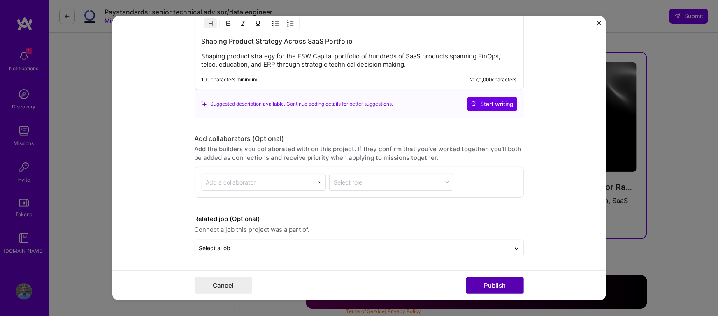
click at [494, 284] on button "Publish" at bounding box center [495, 286] width 58 height 16
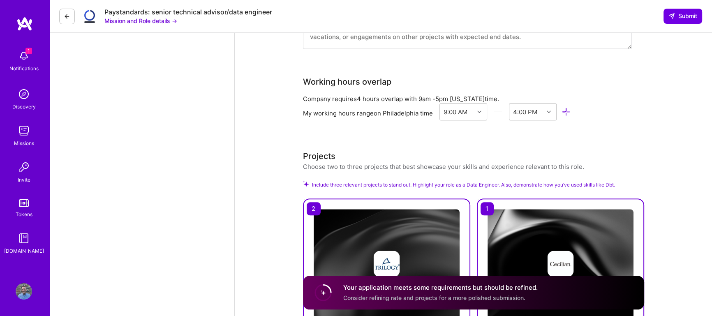
scroll to position [1089, 0]
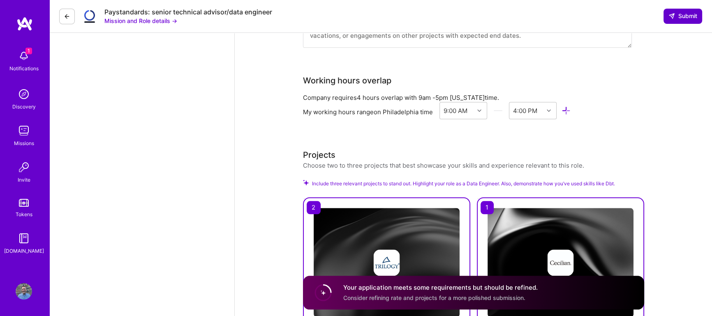
click at [683, 16] on span "Submit" at bounding box center [683, 16] width 29 height 8
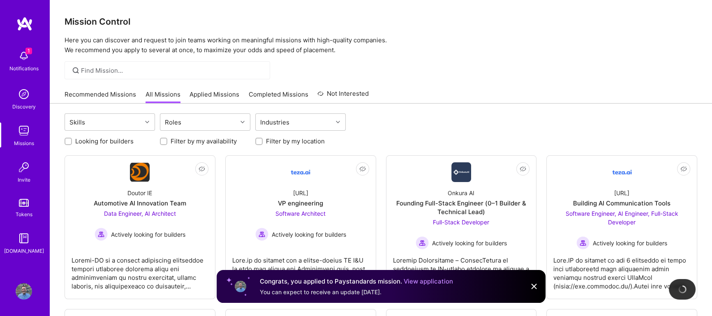
click at [24, 54] on img at bounding box center [24, 56] width 16 height 16
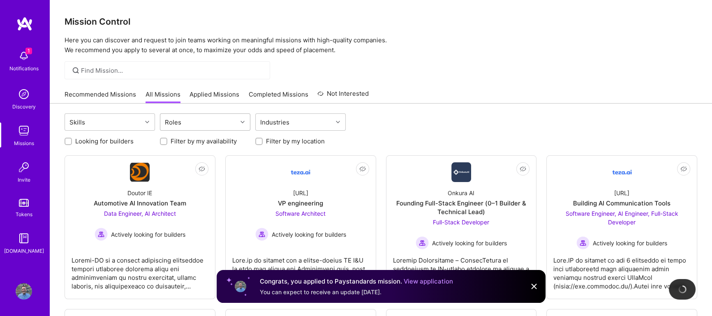
click at [185, 120] on div "Roles" at bounding box center [198, 122] width 77 height 16
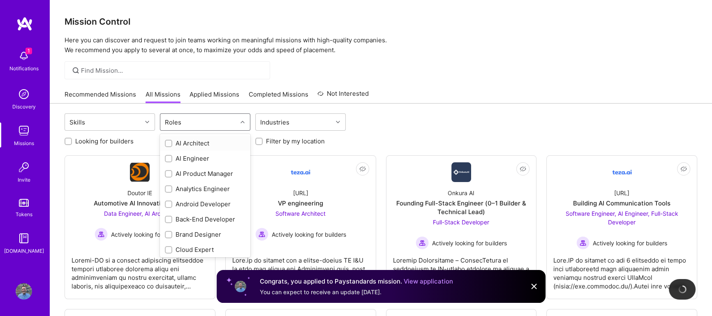
click at [184, 139] on div "AI Architect" at bounding box center [205, 143] width 81 height 9
checkbox input "true"
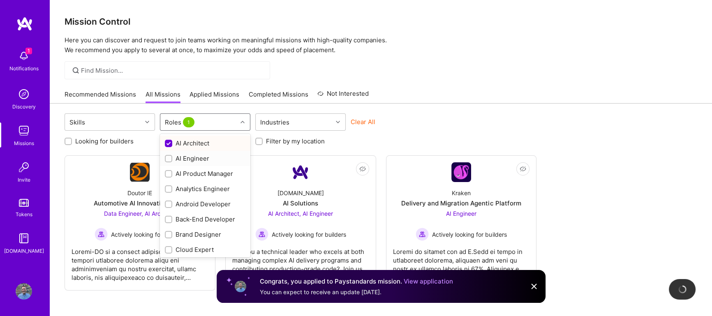
click at [188, 158] on div "AI Engineer" at bounding box center [205, 158] width 81 height 9
checkbox input "true"
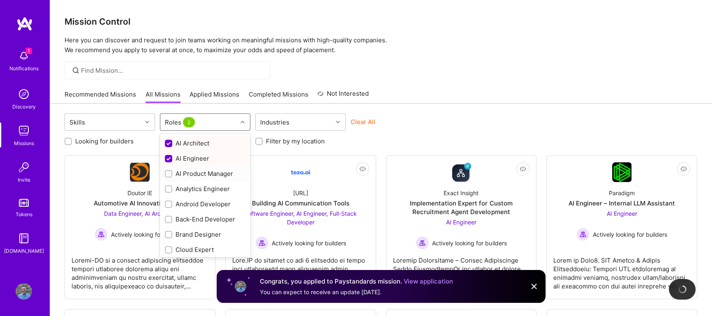
click at [191, 172] on div "AI Product Manager" at bounding box center [205, 173] width 81 height 9
checkbox input "true"
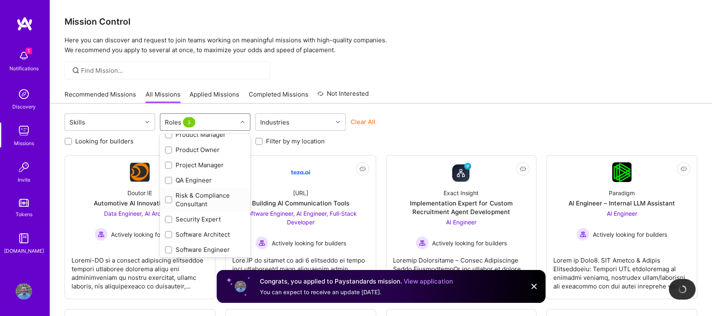
scroll to position [391, 0]
click at [206, 199] on div "Software Architect" at bounding box center [205, 202] width 81 height 9
checkbox input "true"
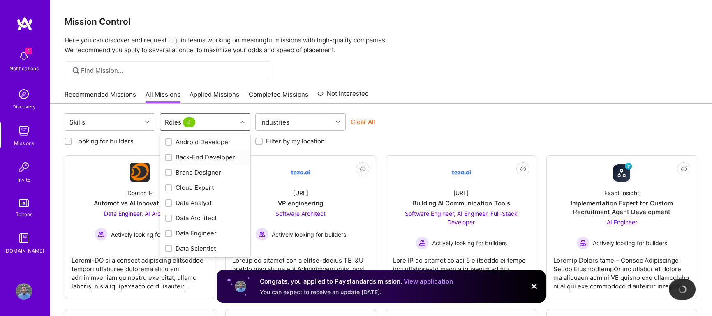
scroll to position [90, 0]
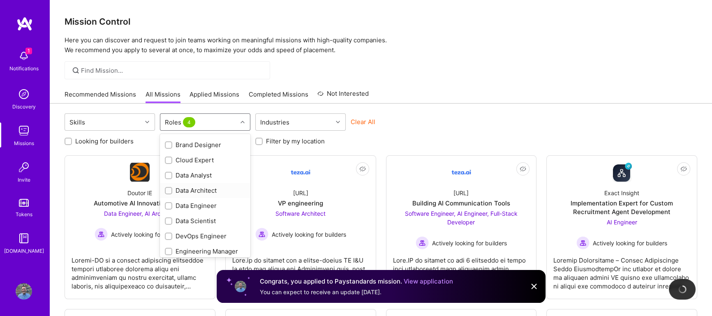
click at [197, 192] on div "Data Architect" at bounding box center [205, 190] width 81 height 9
checkbox input "true"
click at [197, 205] on div "Data Engineer" at bounding box center [205, 206] width 81 height 9
checkbox input "true"
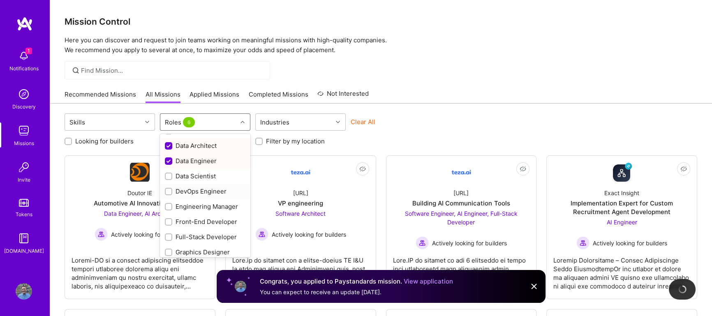
click at [202, 192] on div "DevOps Engineer" at bounding box center [205, 191] width 81 height 9
checkbox input "true"
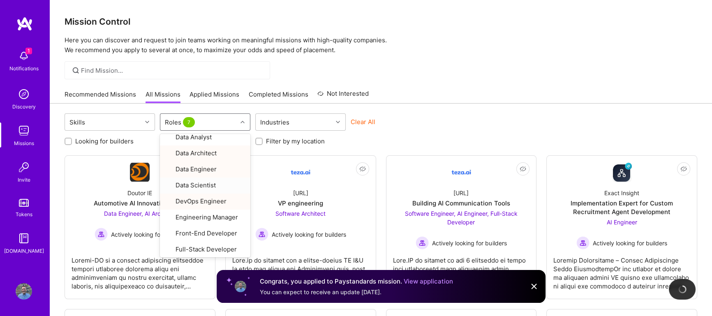
click at [440, 122] on div "Clear All" at bounding box center [396, 125] width 90 height 15
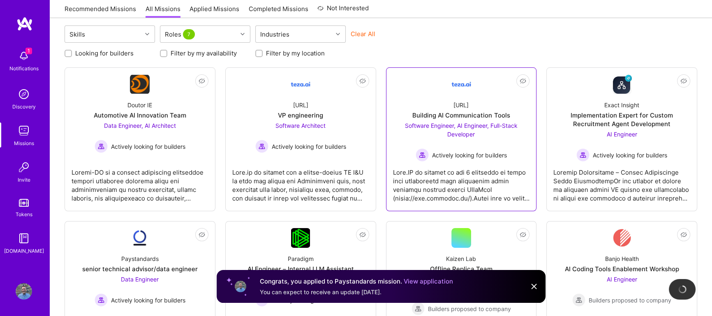
scroll to position [90, 0]
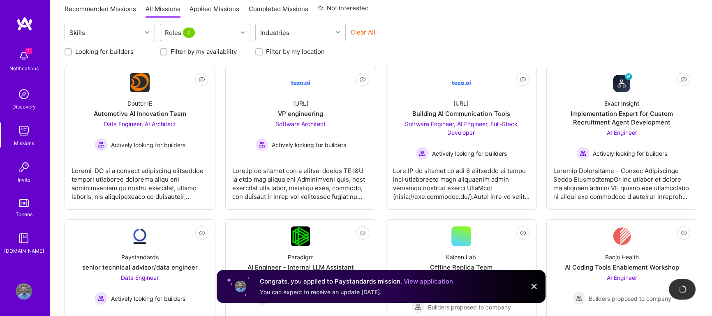
click at [164, 53] on input "Filter by my availability" at bounding box center [165, 52] width 6 height 6
checkbox input "true"
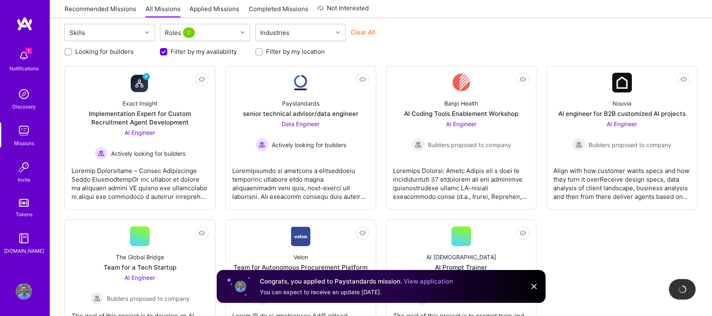
click at [259, 49] on input "Filter by my location" at bounding box center [260, 52] width 6 height 6
checkbox input "true"
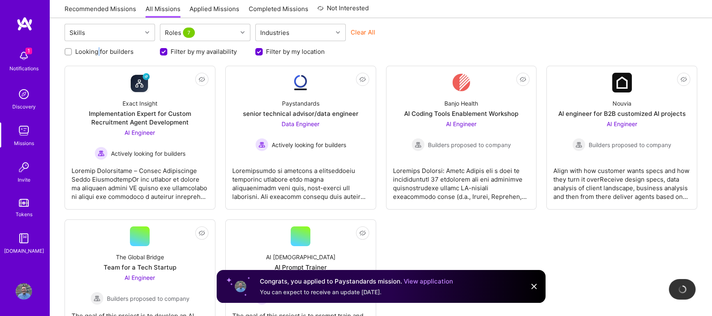
click at [99, 52] on label "Looking for builders" at bounding box center [104, 51] width 58 height 9
click at [70, 50] on input "Looking for builders" at bounding box center [69, 52] width 6 height 6
checkbox input "true"
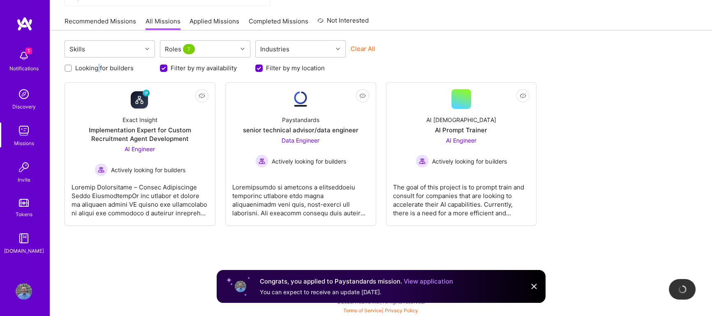
scroll to position [73, 0]
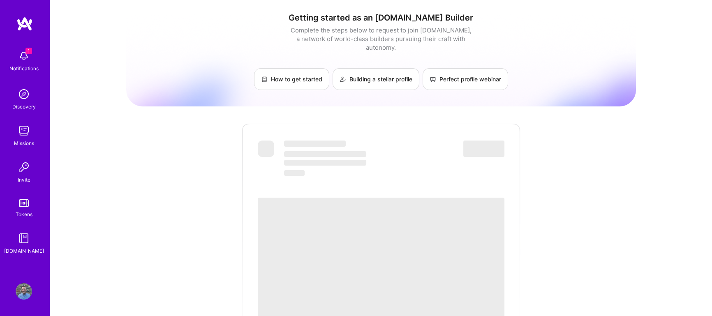
click at [8, 49] on div "1 Notifications" at bounding box center [23, 60] width 51 height 28
click at [28, 58] on div "1 Notifications Discovery Missions Invite Tokens [DOMAIN_NAME]" at bounding box center [24, 150] width 49 height 209
click at [28, 58] on img at bounding box center [24, 56] width 16 height 16
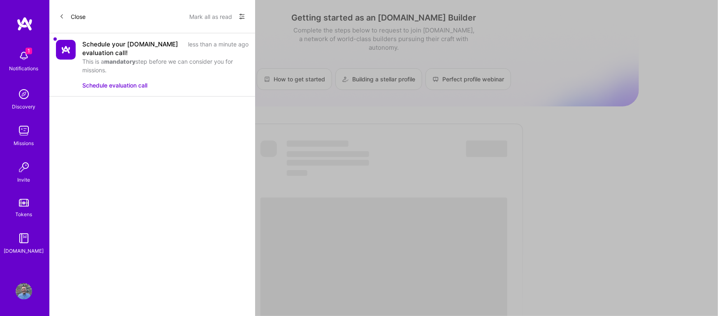
click at [103, 82] on button "Schedule evaluation call" at bounding box center [114, 85] width 65 height 9
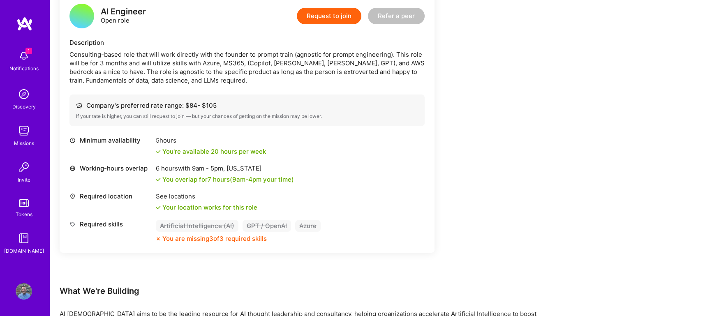
scroll to position [224, 0]
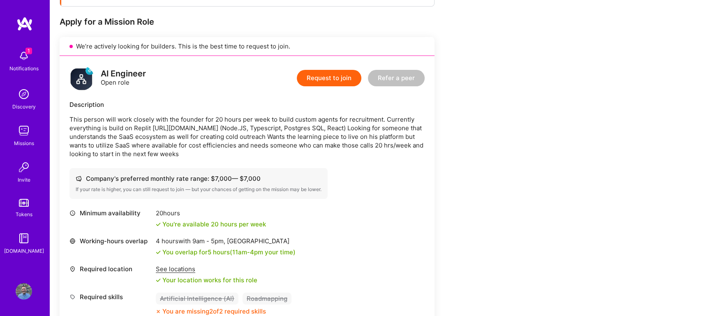
scroll to position [179, 0]
